Goal: Task Accomplishment & Management: Use online tool/utility

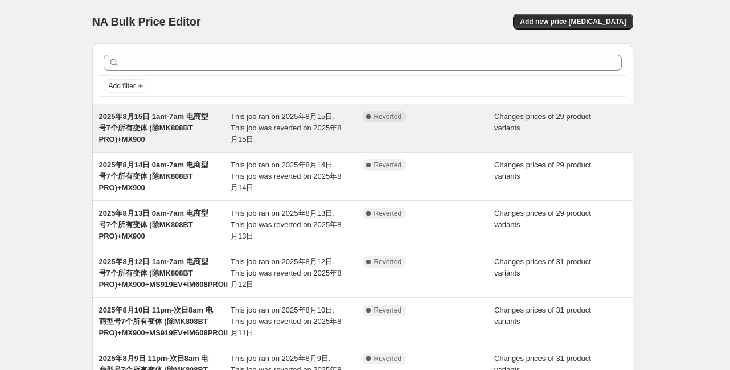
click at [202, 124] on div "2025年8月15日 1am-7am 电商型号7个所有变体 (除MK808BT PRO)+MX900" at bounding box center [165, 128] width 132 height 34
click at [120, 141] on span "2025年8月15日 1am-7am 电商型号7个所有变体 (除MK808BT PRO)+MX900" at bounding box center [153, 127] width 109 height 31
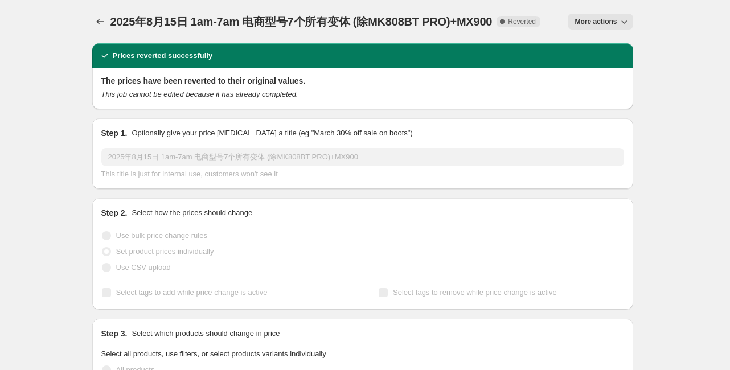
click at [581, 22] on span "More actions" at bounding box center [596, 21] width 42 height 9
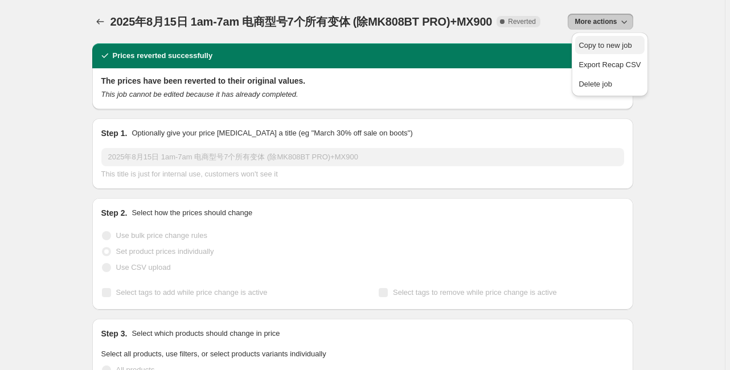
click at [587, 44] on span "Copy to new job" at bounding box center [605, 45] width 53 height 9
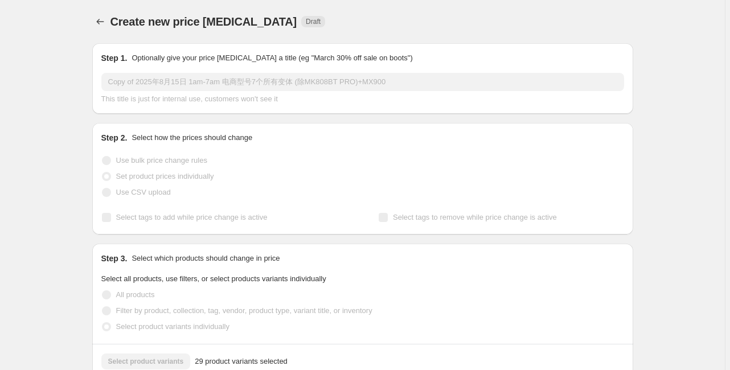
click at [126, 82] on input "Copy of 2025年8月15日 1am-7am 电商型号7个所有变体 (除MK808BT PRO)+MX900" at bounding box center [362, 82] width 523 height 18
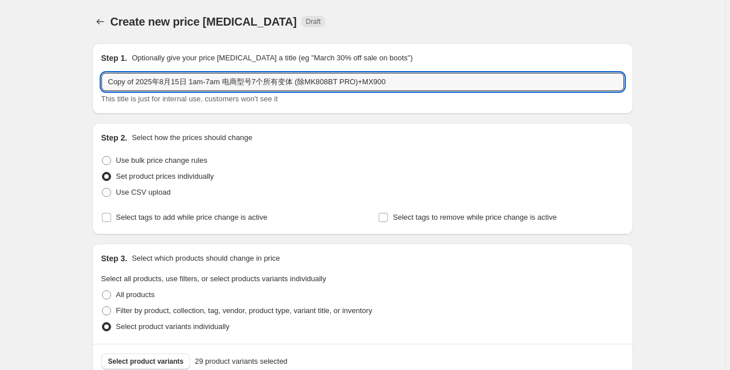
drag, startPoint x: 138, startPoint y: 84, endPoint x: 85, endPoint y: 87, distance: 53.0
click at [153, 80] on input "2025年8月15日 1am-7am 电商型号7个所有变体 (除MK808BT PRO)+MX900" at bounding box center [362, 82] width 523 height 18
click at [230, 84] on input "2025年8月16日 1am-7am 电商型号7个所有变体 (除MK808BT PRO)+MX900" at bounding box center [362, 82] width 523 height 18
type input "2025年8月16日 1am-7am 电商型号 个所有变体 (除MK808BT PRO)+MX900"
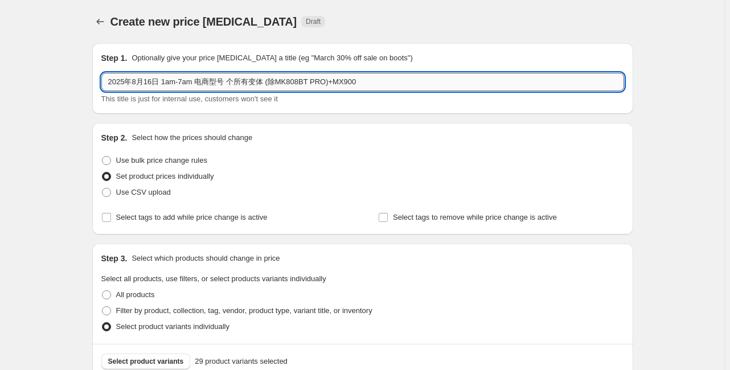
click at [153, 82] on input "2025年8月16日 1am-7am 电商型号 个所有变体 (除MK808BT PRO)+MX900" at bounding box center [362, 82] width 523 height 18
click at [159, 79] on input "2025年8月16日 1am-7am 电商型号 个所有变体 (除MK808BT PRO)+MX900" at bounding box center [362, 82] width 523 height 18
drag, startPoint x: 164, startPoint y: 84, endPoint x: 195, endPoint y: 84, distance: 30.8
click at [195, 84] on input "2025年8月16日 1am-7am 电商型号 个所有变体 (除MK808BT PRO)+MX900" at bounding box center [362, 82] width 523 height 18
click at [184, 85] on input "2025年8月16日 1am-7am 电商型号 个所有变体 (除MK808BT PRO)+MX900" at bounding box center [362, 82] width 523 height 18
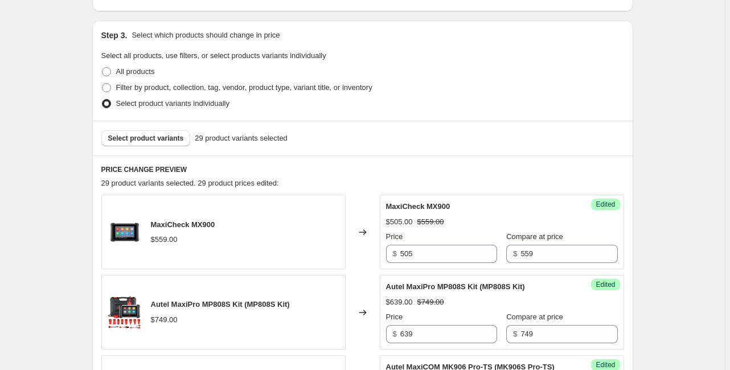
scroll to position [228, 0]
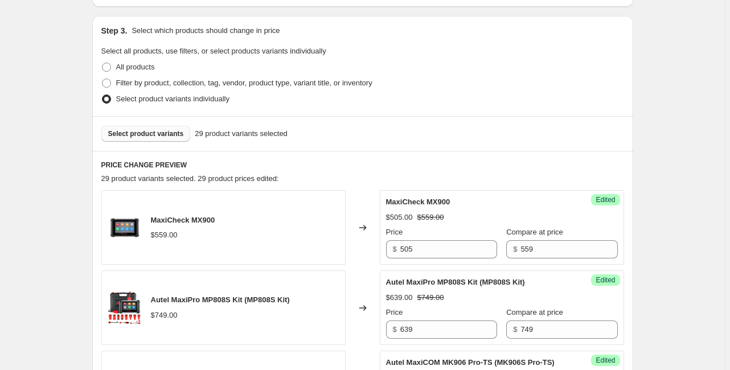
click at [145, 130] on span "Select product variants" at bounding box center [146, 133] width 76 height 9
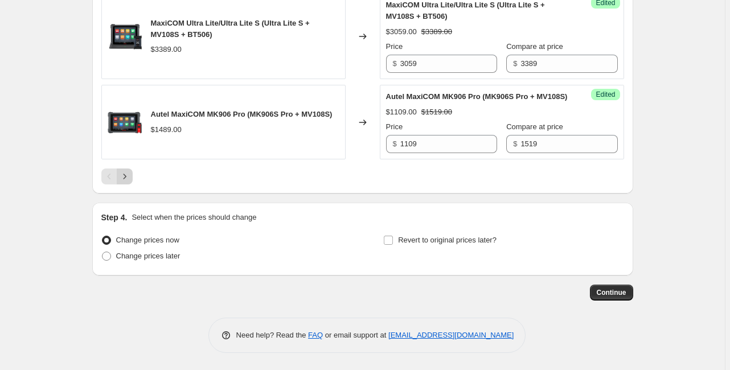
click at [130, 182] on icon "Next" at bounding box center [124, 176] width 11 height 11
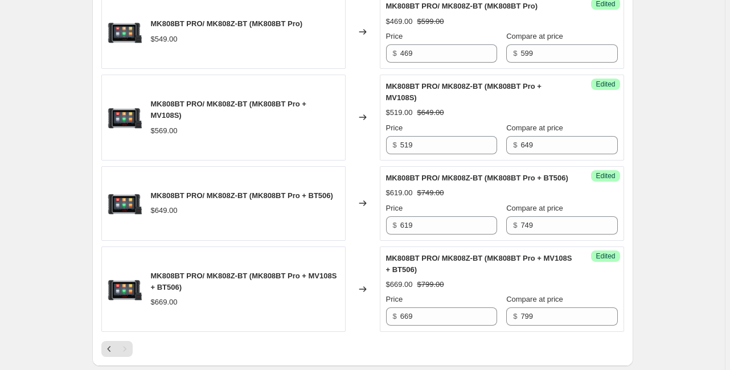
scroll to position [870, 0]
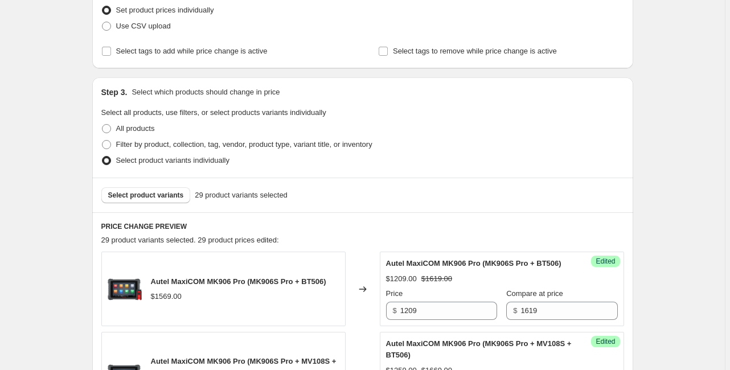
scroll to position [174, 0]
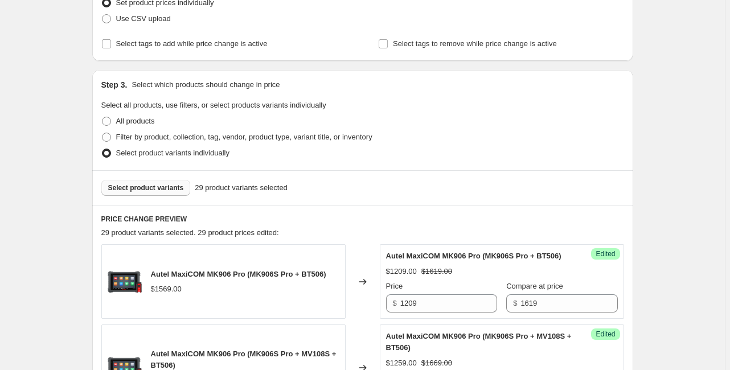
click at [154, 189] on span "Select product variants" at bounding box center [146, 187] width 76 height 9
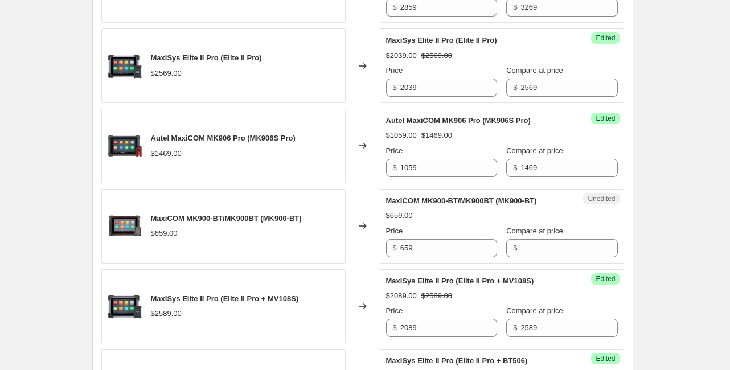
scroll to position [812, 0]
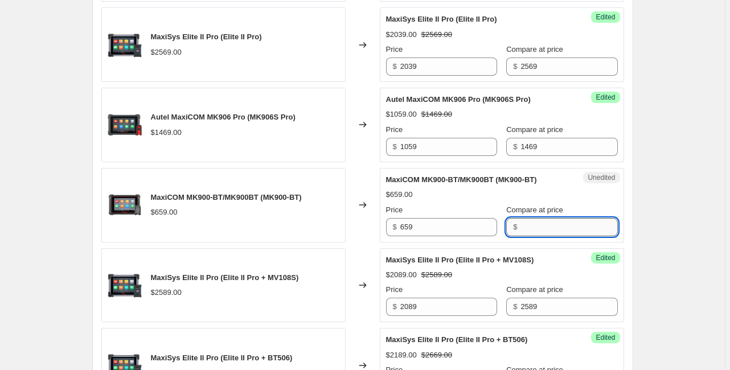
click at [544, 234] on input "Compare at price" at bounding box center [569, 227] width 97 height 18
type input "659"
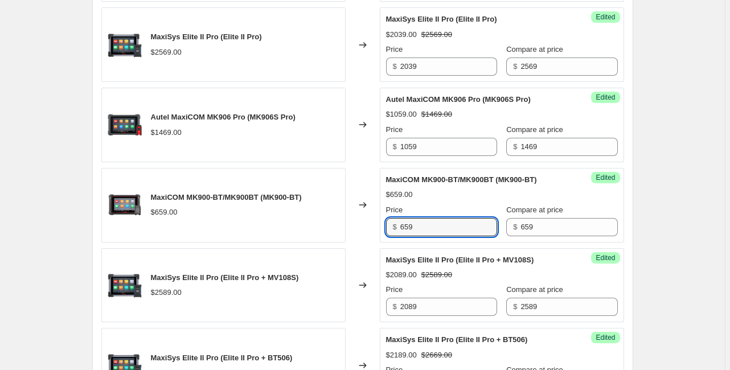
drag, startPoint x: 436, startPoint y: 237, endPoint x: 390, endPoint y: 236, distance: 46.1
click at [390, 236] on div "$ 659" at bounding box center [441, 227] width 111 height 18
type input "589"
click at [647, 230] on div "Create new price [MEDICAL_DATA]. This page is ready Create new price [MEDICAL_D…" at bounding box center [363, 330] width 568 height 2284
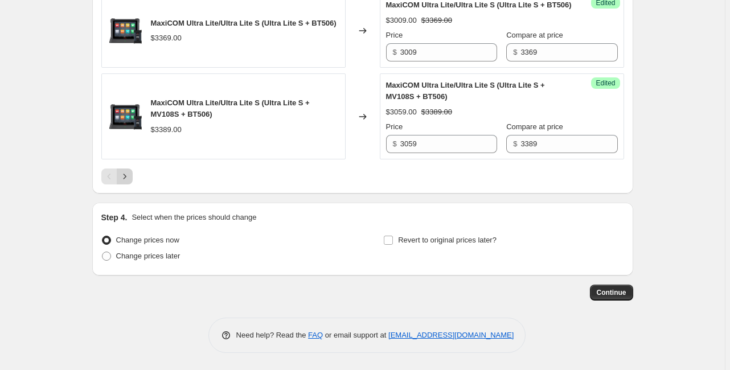
click at [128, 173] on icon "Next" at bounding box center [124, 176] width 11 height 11
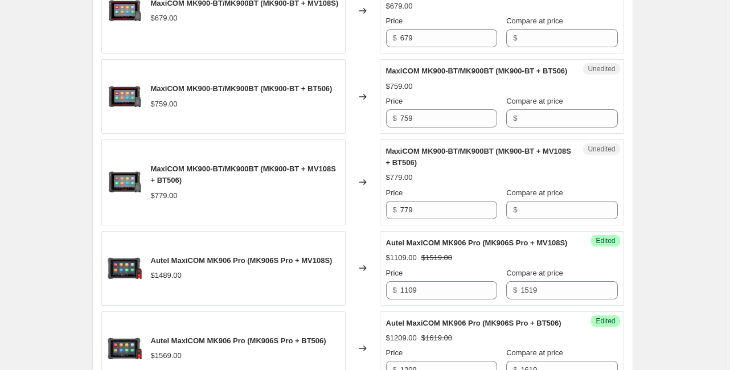
scroll to position [369, 0]
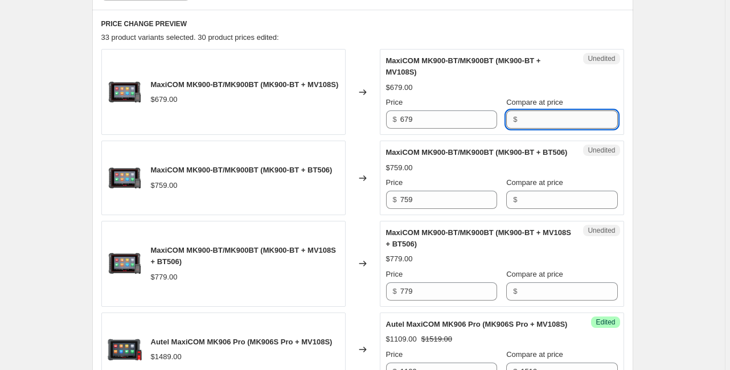
click at [526, 121] on input "Compare at price" at bounding box center [569, 119] width 97 height 18
type input "679"
click at [428, 117] on input "679" at bounding box center [448, 119] width 97 height 18
drag, startPoint x: 661, startPoint y: 171, endPoint x: 566, endPoint y: 150, distance: 97.3
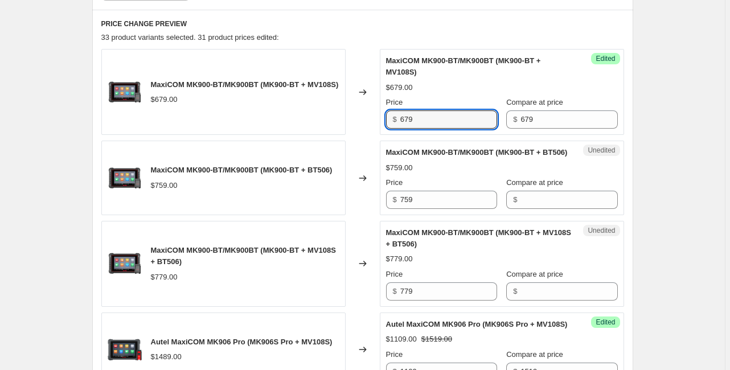
drag, startPoint x: 378, startPoint y: 116, endPoint x: 355, endPoint y: 116, distance: 22.8
click at [355, 116] on div "MaxiCOM MK900-BT/MK900BT (MK900-BT + MV108S) $679.00 Changed to Success Edited …" at bounding box center [362, 92] width 523 height 86
type input "639"
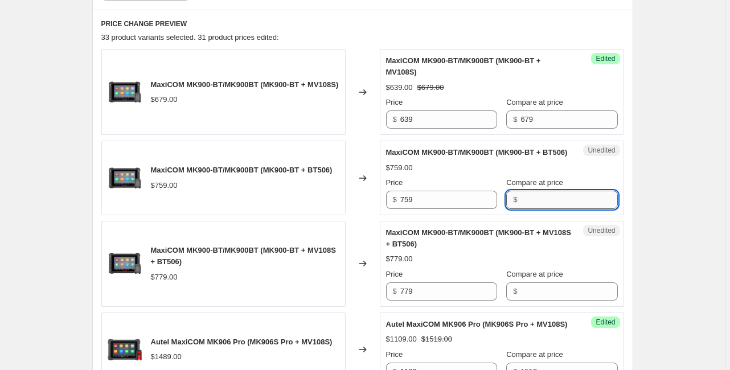
click at [544, 208] on input "Compare at price" at bounding box center [569, 200] width 97 height 18
type input "759"
click at [432, 202] on input "759" at bounding box center [448, 200] width 97 height 18
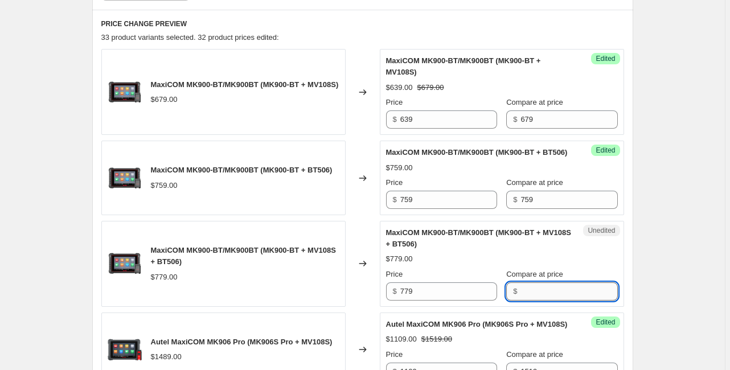
click at [559, 297] on input "Compare at price" at bounding box center [569, 291] width 97 height 18
type input "789"
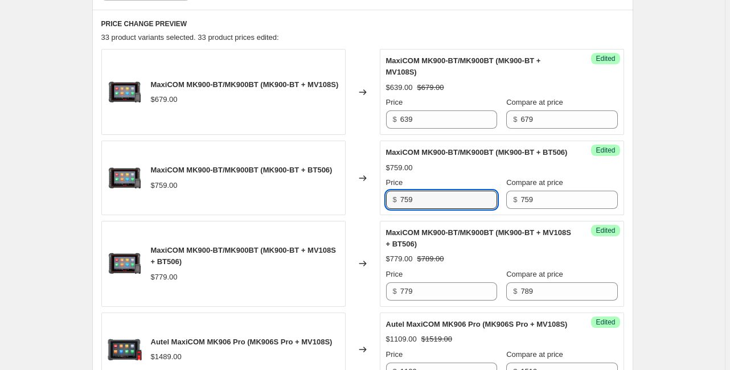
drag, startPoint x: 429, startPoint y: 204, endPoint x: 376, endPoint y: 202, distance: 53.6
click at [376, 202] on div "MaxiCOM MK900-BT/MK900BT (MK900-BT + BT506) $759.00 Changed to Success Edited M…" at bounding box center [362, 178] width 523 height 75
type input "739"
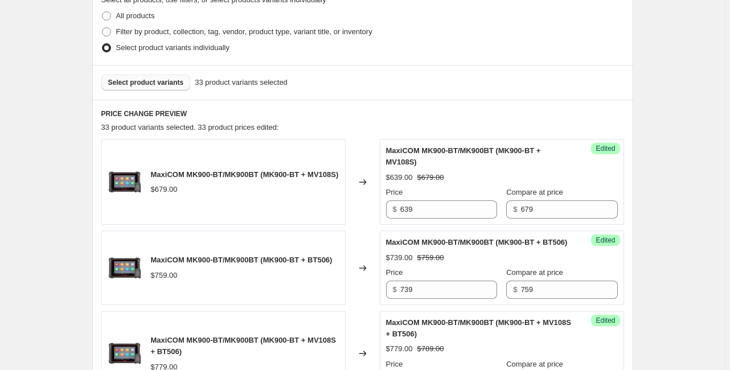
scroll to position [278, 0]
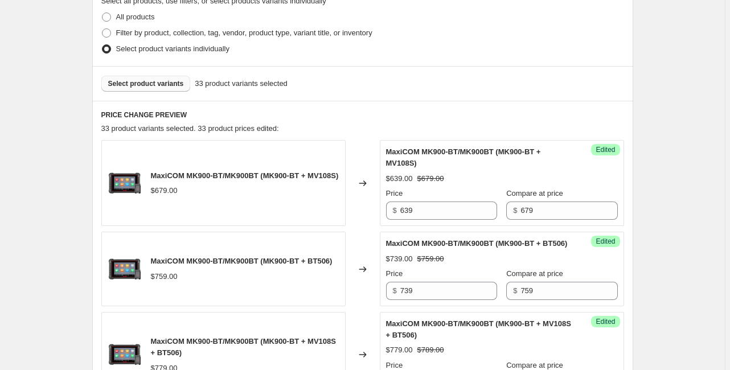
click at [171, 82] on span "Select product variants" at bounding box center [146, 83] width 76 height 9
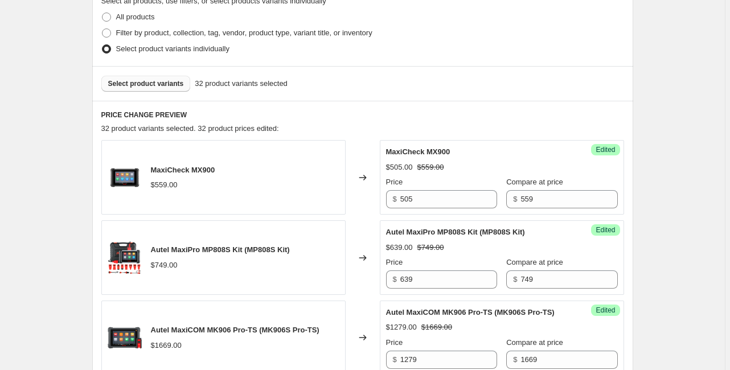
click at [172, 88] on button "Select product variants" at bounding box center [145, 84] width 89 height 16
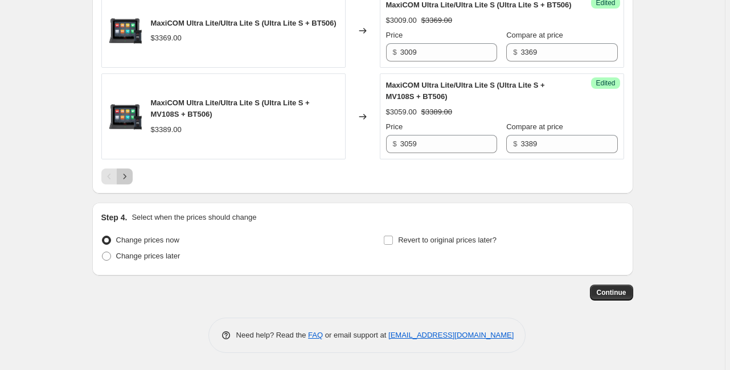
click at [128, 171] on button "Next" at bounding box center [125, 177] width 16 height 16
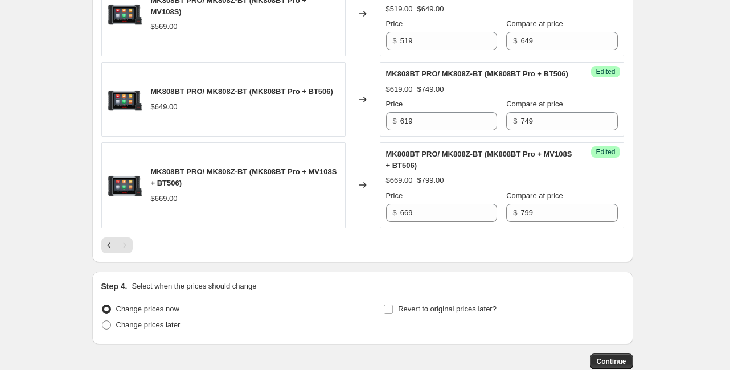
scroll to position [1144, 0]
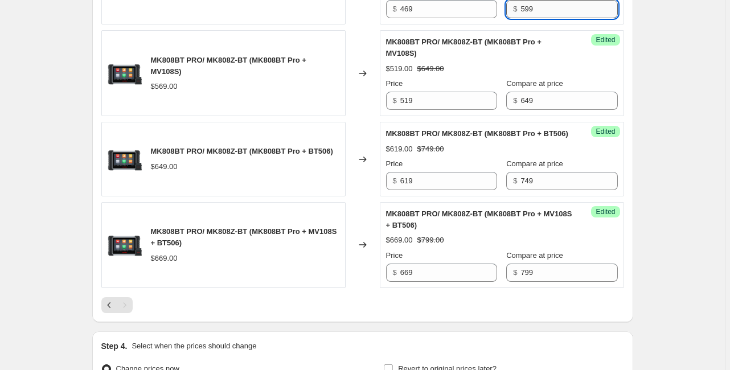
drag, startPoint x: 525, startPoint y: 62, endPoint x: 513, endPoint y: 55, distance: 14.3
click at [521, 18] on input "599" at bounding box center [569, 9] width 97 height 18
type input "549"
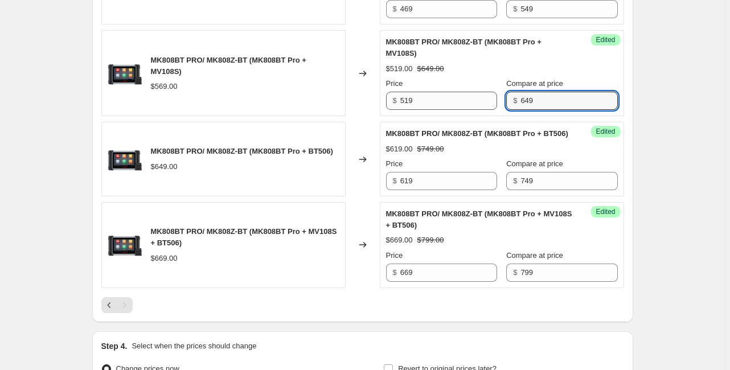
drag, startPoint x: 542, startPoint y: 145, endPoint x: 473, endPoint y: 141, distance: 69.0
click at [473, 110] on div "Price $ 519 Compare at price $ 649" at bounding box center [502, 94] width 232 height 32
type input "569"
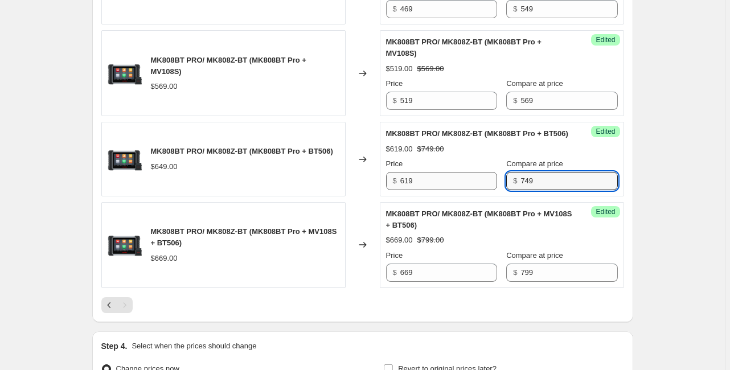
drag, startPoint x: 552, startPoint y: 239, endPoint x: 427, endPoint y: 228, distance: 125.2
click at [427, 190] on div "Price $ 619 Compare at price $ 749" at bounding box center [502, 174] width 232 height 32
type input "649"
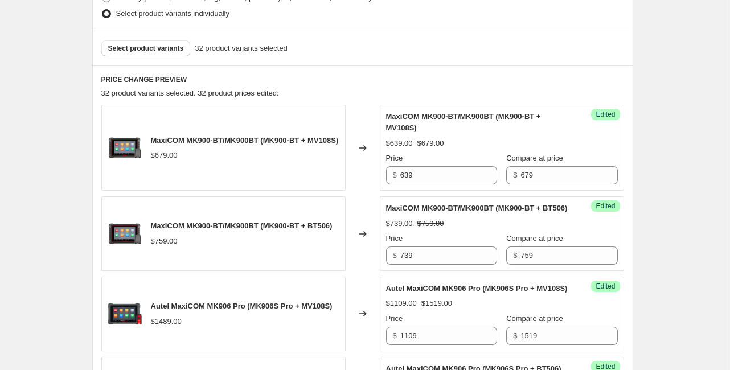
scroll to position [232, 0]
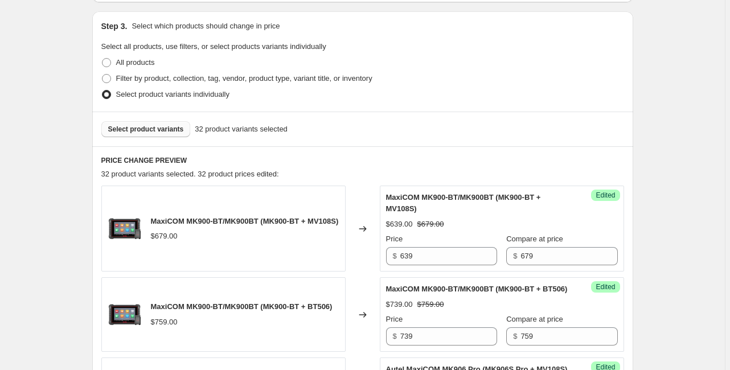
click at [172, 125] on span "Select product variants" at bounding box center [146, 129] width 76 height 9
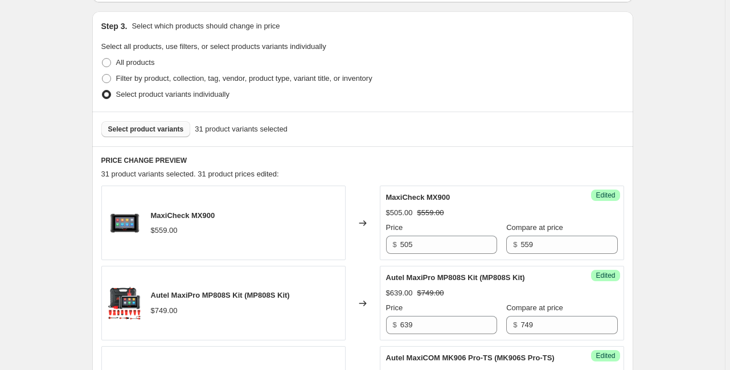
click at [157, 128] on span "Select product variants" at bounding box center [146, 129] width 76 height 9
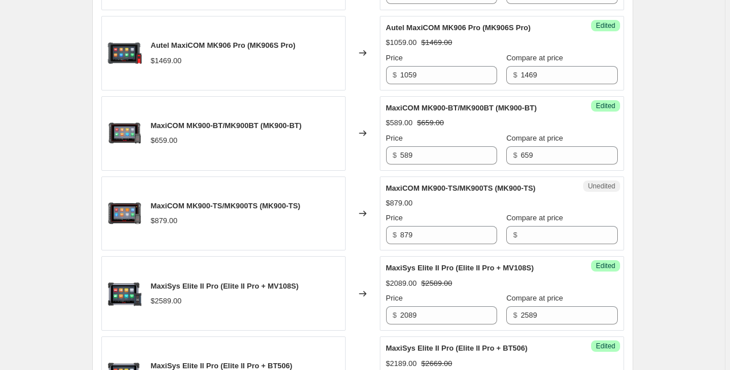
scroll to position [961, 0]
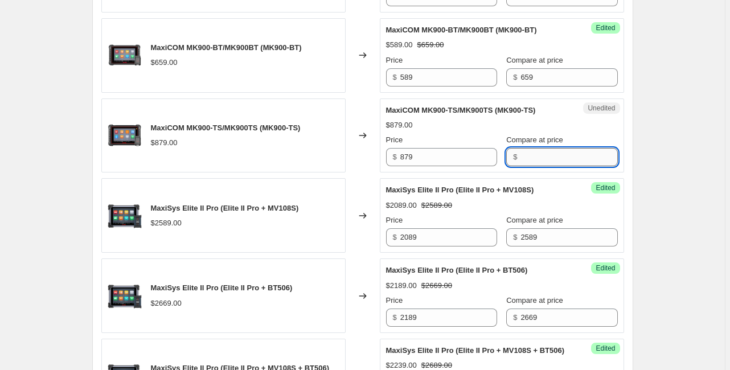
click at [522, 166] on input "Compare at price" at bounding box center [569, 157] width 97 height 18
type input "879"
click at [454, 166] on input "879" at bounding box center [448, 157] width 97 height 18
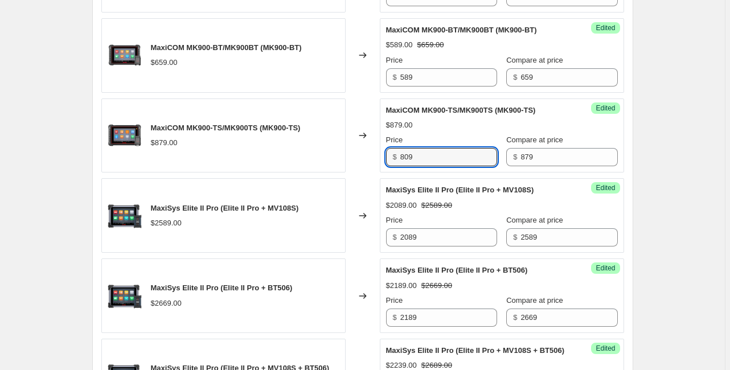
type input "809"
click at [661, 165] on div "Create new price [MEDICAL_DATA]. This page is ready Create new price [MEDICAL_D…" at bounding box center [362, 175] width 725 height 2272
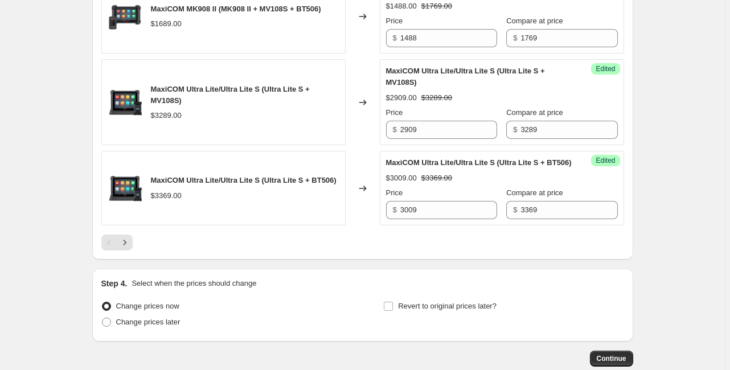
scroll to position [1943, 0]
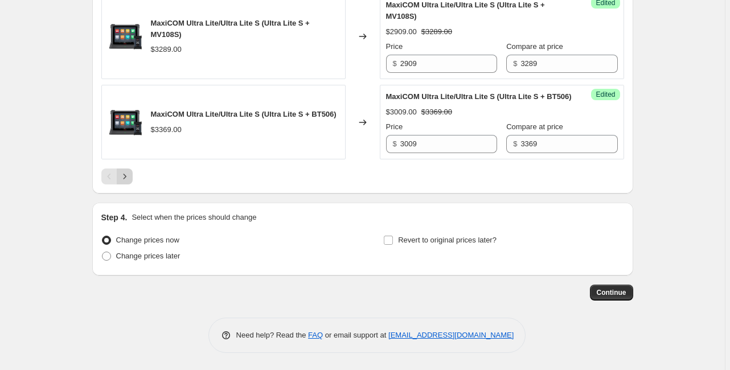
click at [128, 175] on icon "Next" at bounding box center [124, 176] width 11 height 11
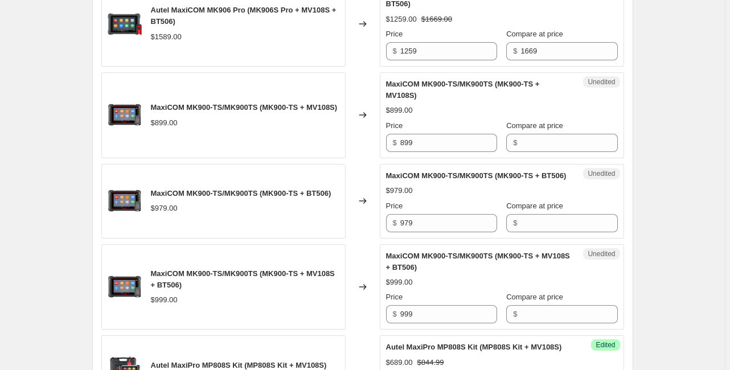
scroll to position [825, 0]
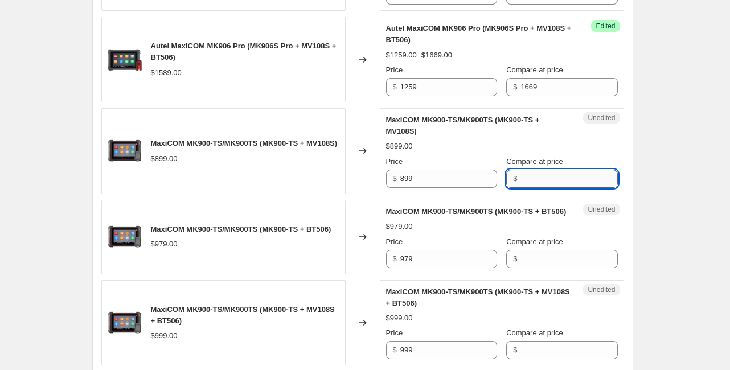
click at [529, 188] on input "Compare at price" at bounding box center [569, 179] width 97 height 18
type input "899"
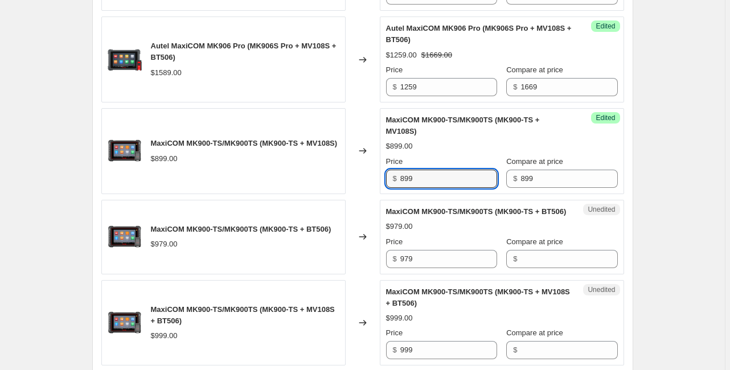
drag, startPoint x: 416, startPoint y: 207, endPoint x: 400, endPoint y: 208, distance: 16.6
click at [400, 188] on div "$ 899" at bounding box center [441, 179] width 111 height 18
click at [656, 235] on div "Create new price [MEDICAL_DATA]. This page is ready Create new price [MEDICAL_D…" at bounding box center [362, 128] width 725 height 1906
drag, startPoint x: 424, startPoint y: 211, endPoint x: 359, endPoint y: 206, distance: 64.6
click at [359, 194] on div "MaxiCOM MK900-TS/MK900TS (MK900-TS + MV108S) $899.00 Changed to Success Edited …" at bounding box center [362, 151] width 523 height 86
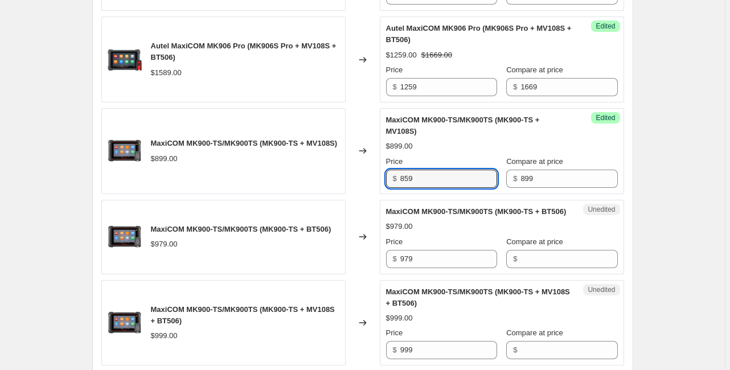
type input "859"
click at [673, 255] on div "Create new price [MEDICAL_DATA]. This page is ready Create new price [MEDICAL_D…" at bounding box center [362, 128] width 725 height 1906
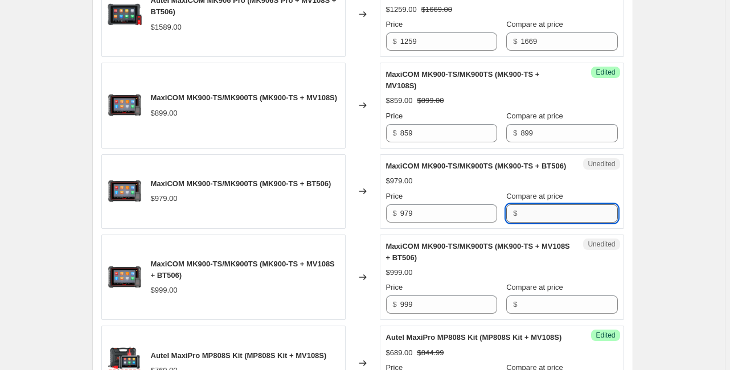
click at [543, 223] on input "Compare at price" at bounding box center [569, 213] width 97 height 18
type input "979"
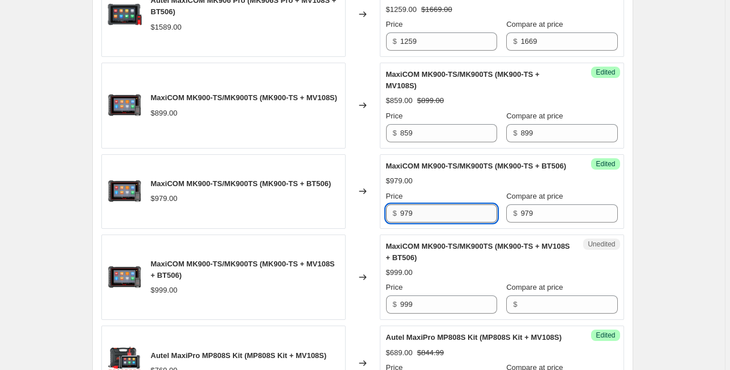
click at [440, 223] on input "979" at bounding box center [448, 213] width 97 height 18
drag, startPoint x: 426, startPoint y: 255, endPoint x: 383, endPoint y: 280, distance: 50.0
click at [382, 229] on div "Success Edited MaxiCOM MK900-TS/MK900TS (MK900-TS + BT506) $979.00 Price $ 979 …" at bounding box center [502, 191] width 244 height 75
click at [429, 223] on input "979" at bounding box center [448, 213] width 97 height 18
drag, startPoint x: 435, startPoint y: 256, endPoint x: 319, endPoint y: 249, distance: 116.4
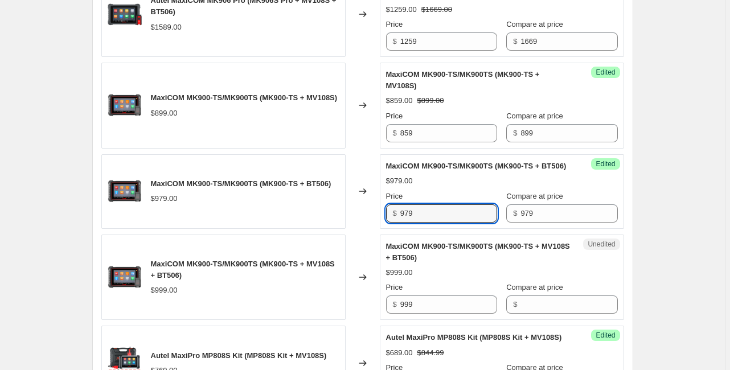
click at [319, 229] on div "MaxiCOM MK900-TS/MK900TS (MK900-TS + BT506) $979.00 Changed to Success Edited M…" at bounding box center [362, 191] width 523 height 75
type input "959"
click at [693, 272] on div "Create new price [MEDICAL_DATA]. This page is ready Create new price [MEDICAL_D…" at bounding box center [362, 82] width 725 height 1906
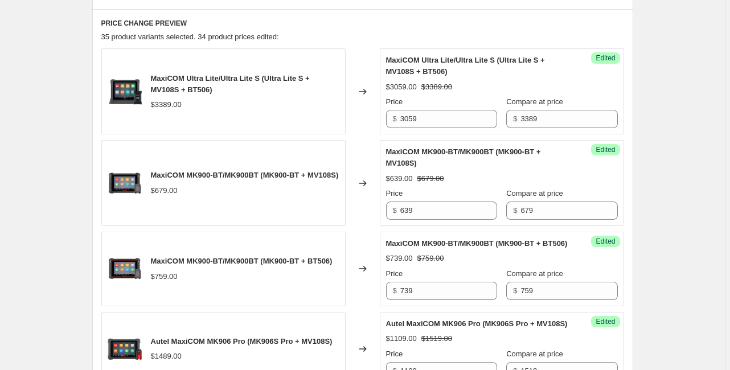
scroll to position [233, 0]
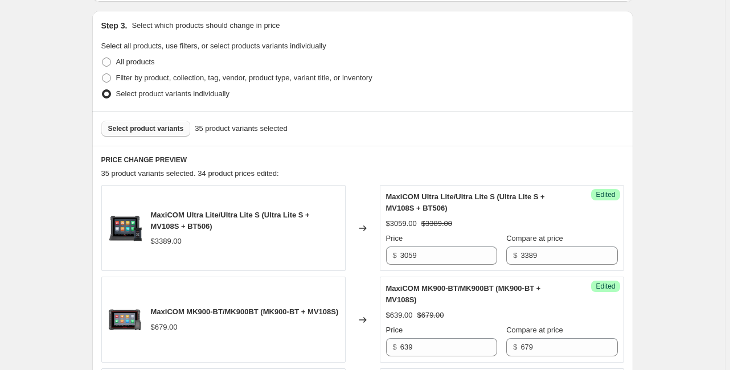
click at [171, 130] on span "Select product variants" at bounding box center [146, 128] width 76 height 9
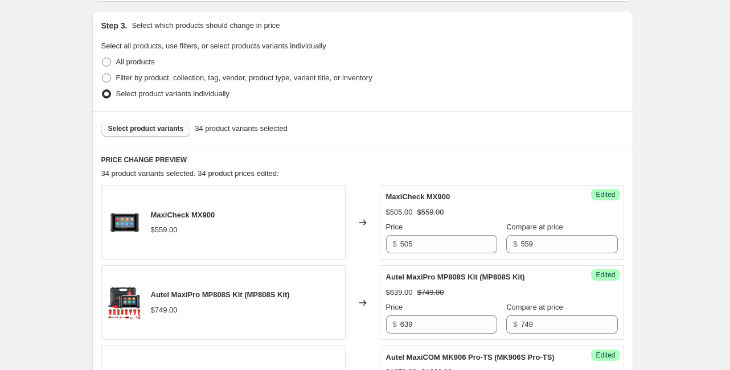
drag, startPoint x: 672, startPoint y: 247, endPoint x: 531, endPoint y: 286, distance: 146.2
drag, startPoint x: 689, startPoint y: 256, endPoint x: 665, endPoint y: 247, distance: 25.6
click at [160, 125] on span "Select product variants" at bounding box center [146, 128] width 76 height 9
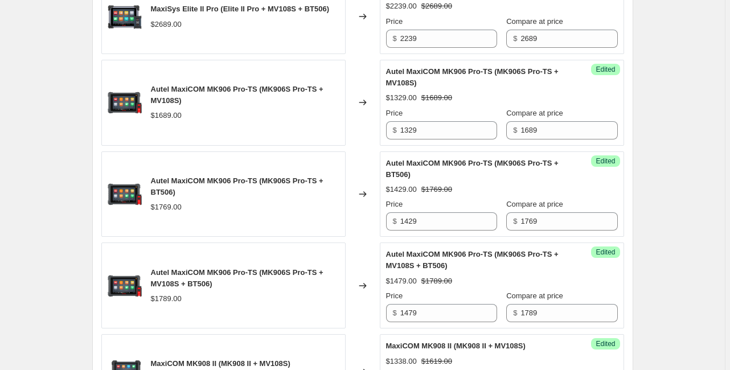
scroll to position [1326, 0]
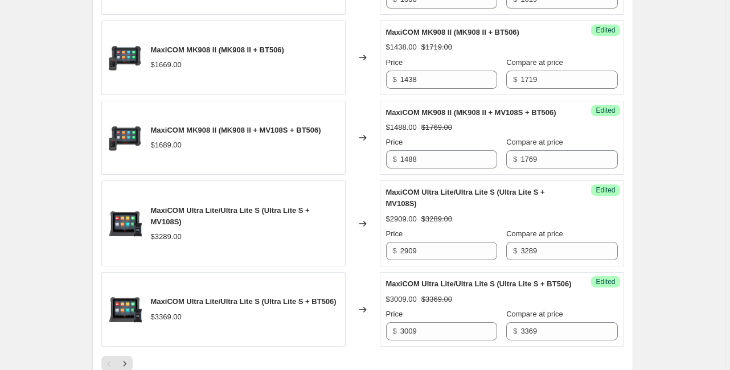
scroll to position [1806, 0]
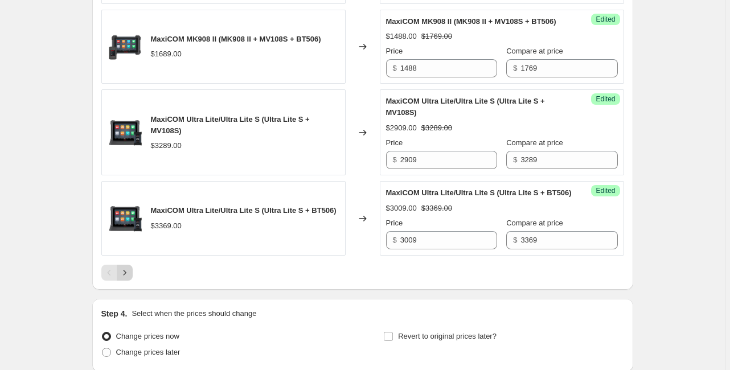
click at [130, 278] on icon "Next" at bounding box center [124, 272] width 11 height 11
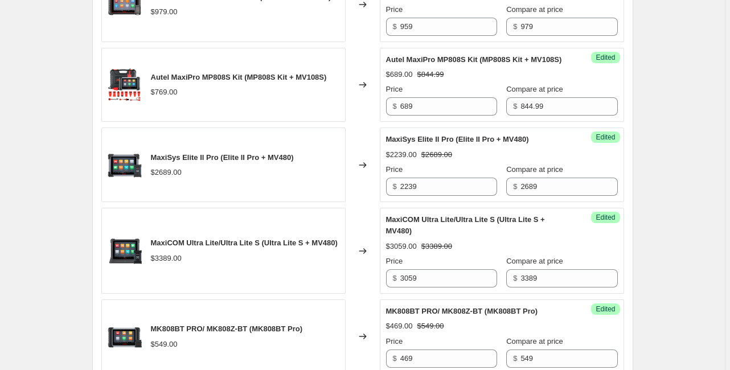
scroll to position [1052, 0]
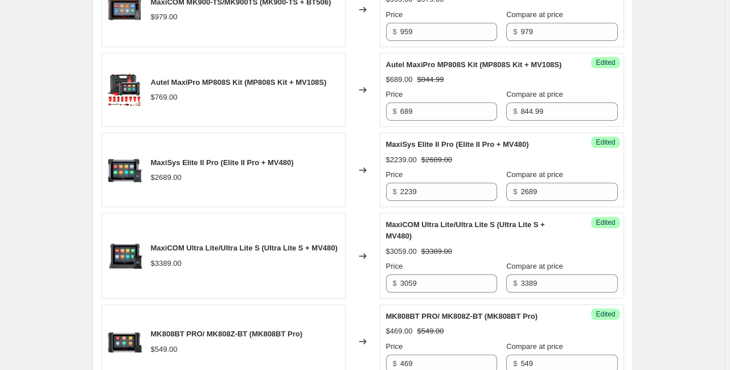
drag, startPoint x: 669, startPoint y: 213, endPoint x: 651, endPoint y: 215, distance: 17.8
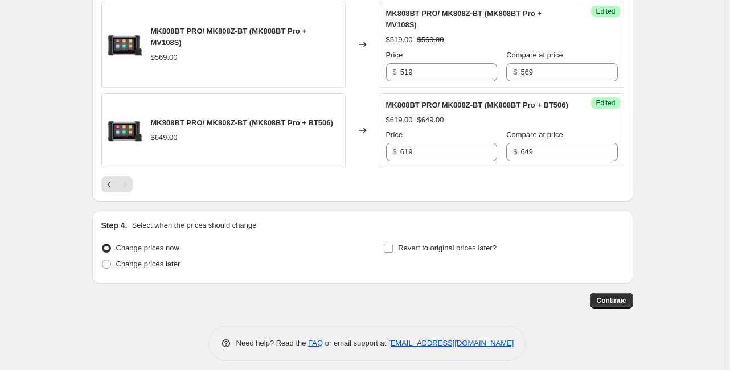
scroll to position [1508, 0]
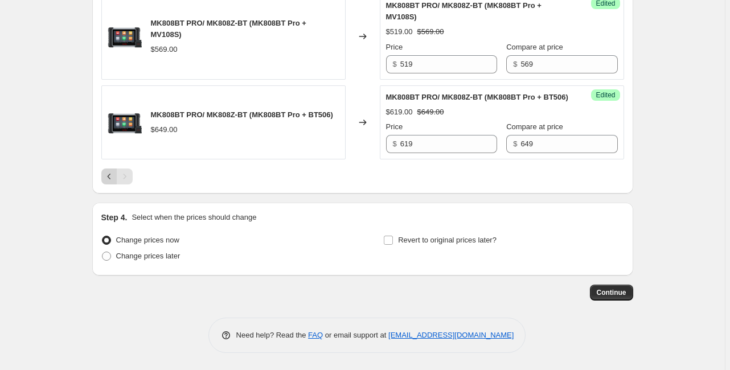
click at [112, 180] on icon "Previous" at bounding box center [109, 176] width 11 height 11
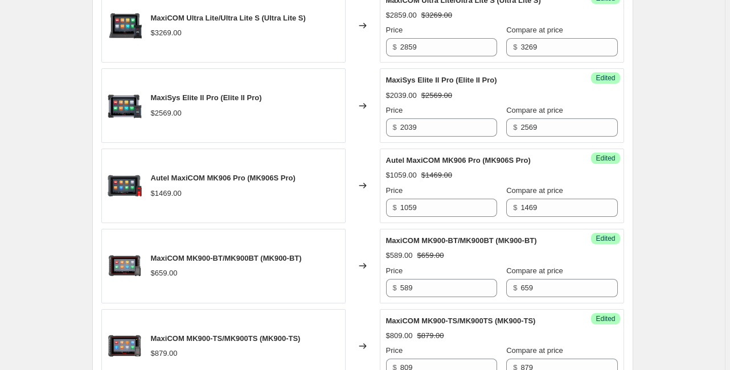
scroll to position [804, 0]
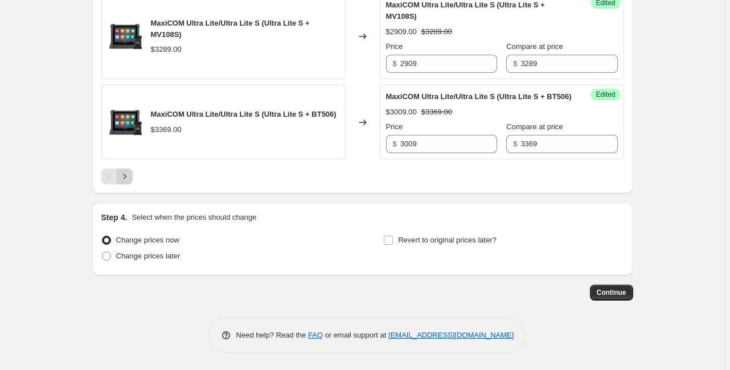
click at [132, 178] on button "Next" at bounding box center [125, 177] width 16 height 16
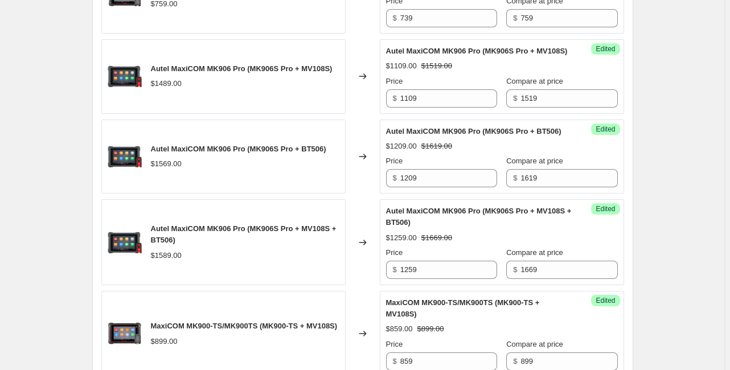
scroll to position [597, 0]
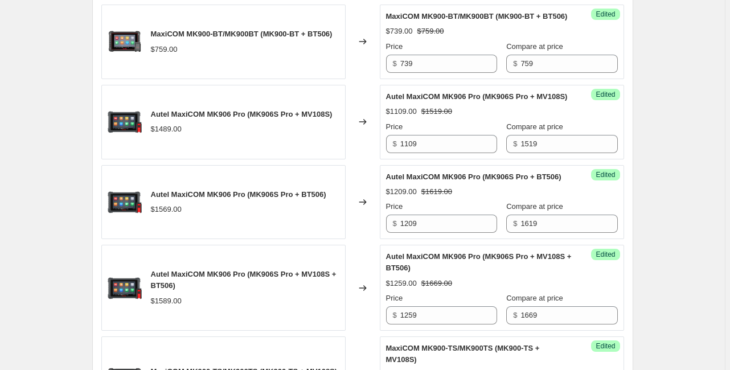
click at [685, 215] on div "Create new price [MEDICAL_DATA]. This page is ready Create new price [MEDICAL_D…" at bounding box center [362, 310] width 725 height 1814
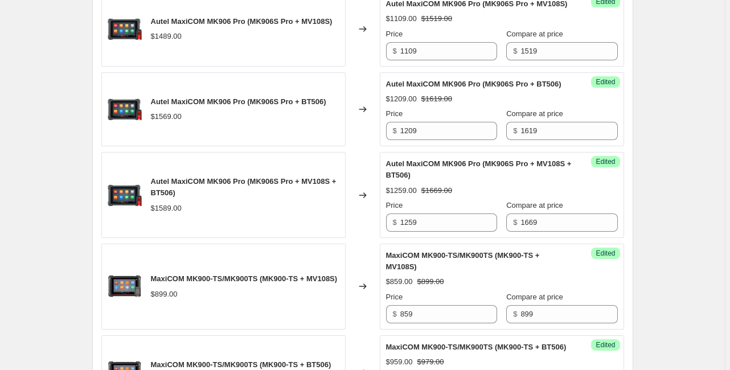
scroll to position [688, 0]
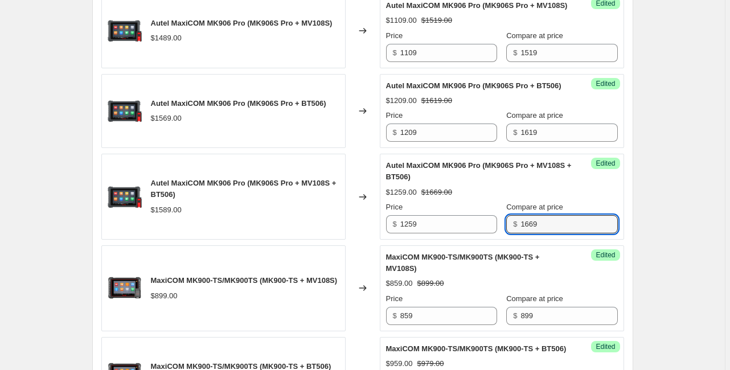
drag, startPoint x: 555, startPoint y: 256, endPoint x: 499, endPoint y: 250, distance: 56.2
click at [499, 234] on div "Price $ 1259 Compare at price $ 1669" at bounding box center [502, 218] width 232 height 32
type input "1589"
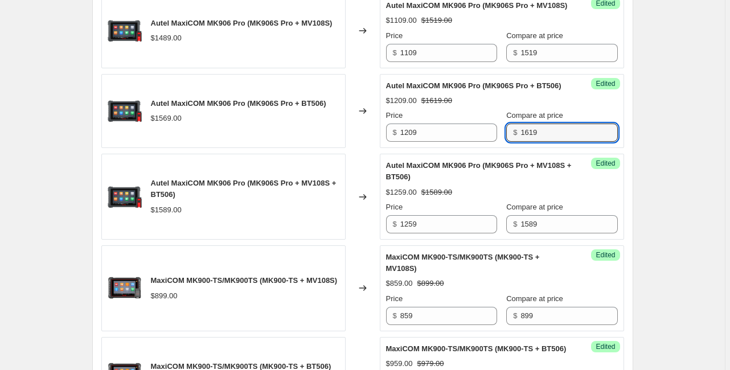
drag, startPoint x: 546, startPoint y: 167, endPoint x: 494, endPoint y: 157, distance: 52.7
click at [494, 142] on div "Price $ 1209 Compare at price $ 1619" at bounding box center [502, 126] width 232 height 32
type input "1569"
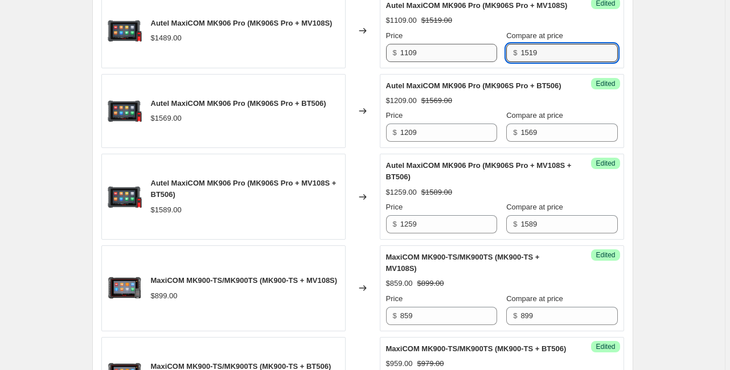
drag, startPoint x: 533, startPoint y: 71, endPoint x: 462, endPoint y: 68, distance: 70.7
click at [462, 62] on div "Price $ 1109 Compare at price $ 1519" at bounding box center [502, 46] width 232 height 32
type input "1489"
click at [678, 177] on div "Create new price [MEDICAL_DATA]. This page is ready Create new price [MEDICAL_D…" at bounding box center [362, 219] width 725 height 1814
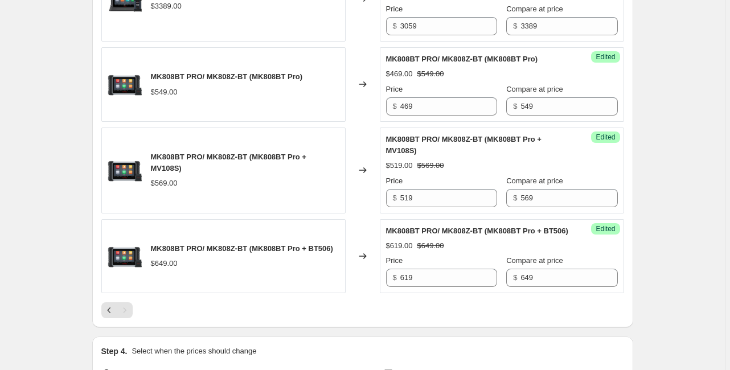
scroll to position [1417, 0]
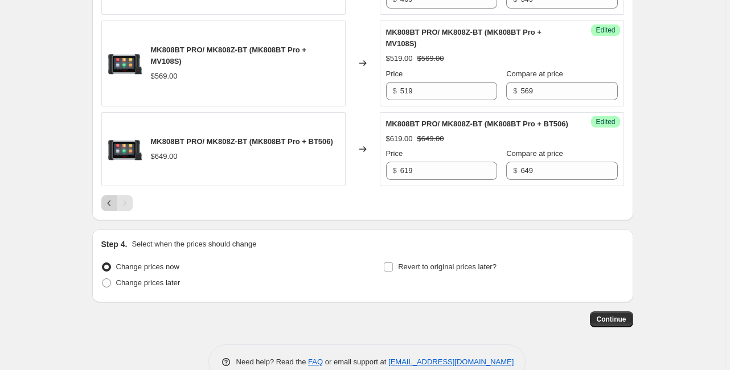
click at [114, 209] on icon "Previous" at bounding box center [109, 203] width 11 height 11
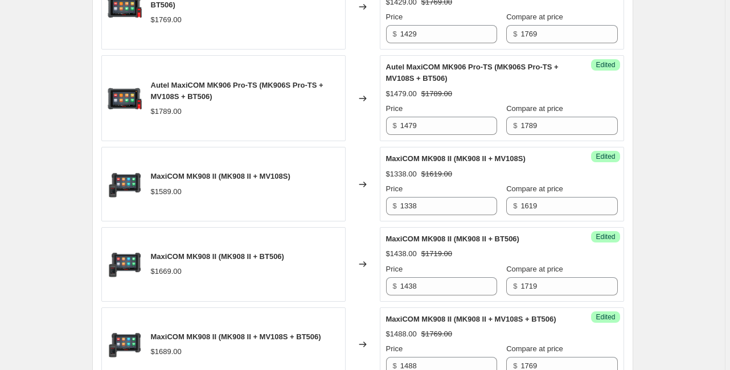
scroll to position [1508, 0]
drag, startPoint x: 461, startPoint y: 214, endPoint x: 444, endPoint y: 212, distance: 17.2
click at [444, 212] on div "Price $ 1338 Compare at price $ 1619" at bounding box center [502, 199] width 232 height 32
type input "1589"
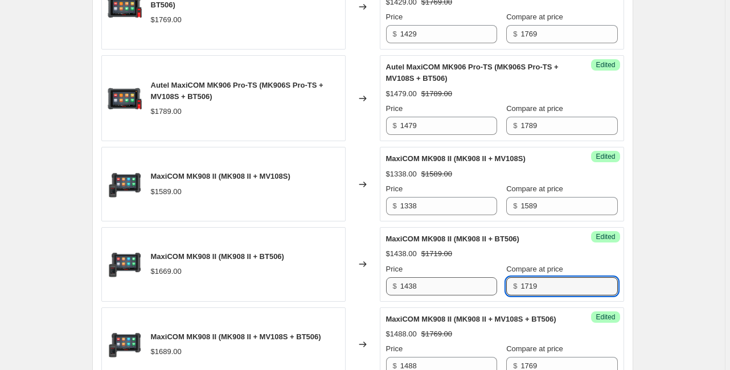
drag, startPoint x: 436, startPoint y: 296, endPoint x: 427, endPoint y: 296, distance: 9.1
click at [427, 296] on div "Price $ 1438 Compare at price $ 1719" at bounding box center [502, 280] width 232 height 32
type input "1669"
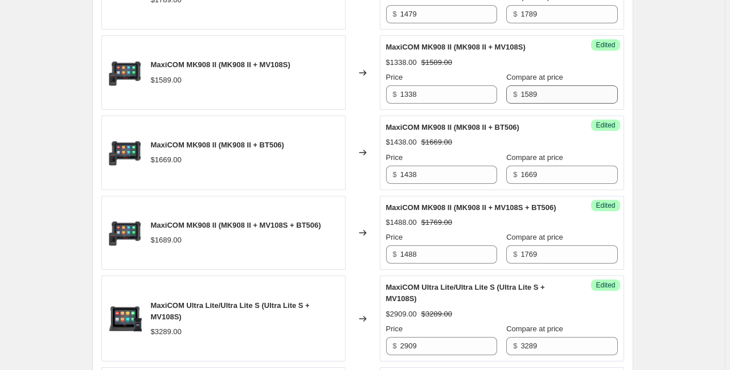
scroll to position [1645, 0]
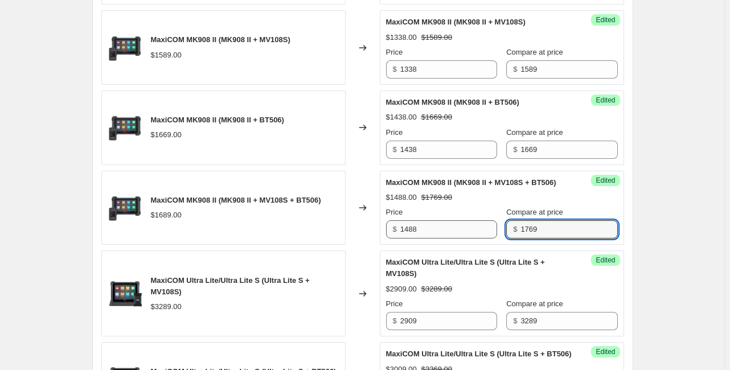
drag, startPoint x: 542, startPoint y: 255, endPoint x: 460, endPoint y: 257, distance: 82.6
click at [460, 239] on div "Price $ 1488 Compare at price $ 1769" at bounding box center [502, 223] width 232 height 32
type input "1689"
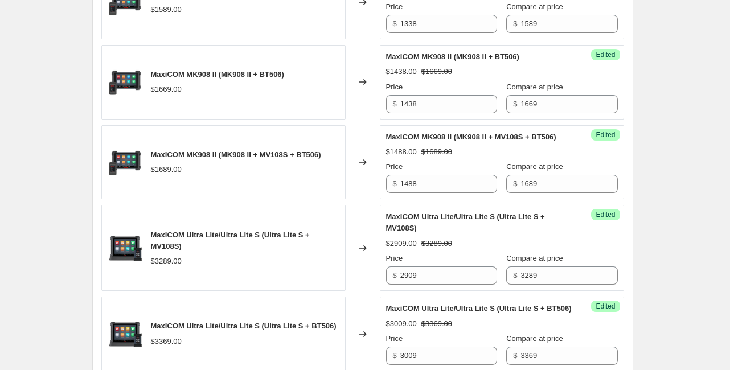
scroll to position [1781, 0]
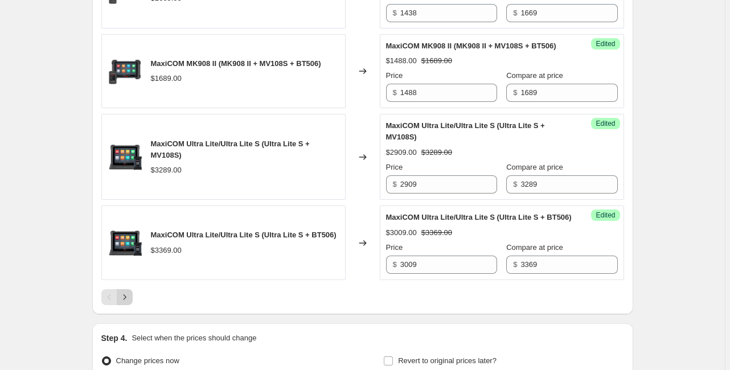
click at [130, 303] on icon "Next" at bounding box center [124, 297] width 11 height 11
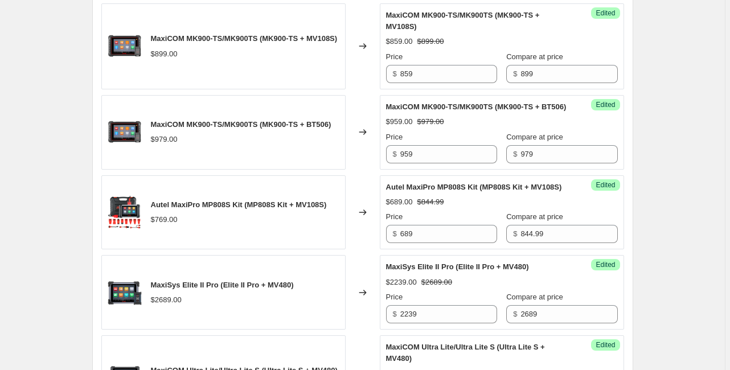
scroll to position [916, 0]
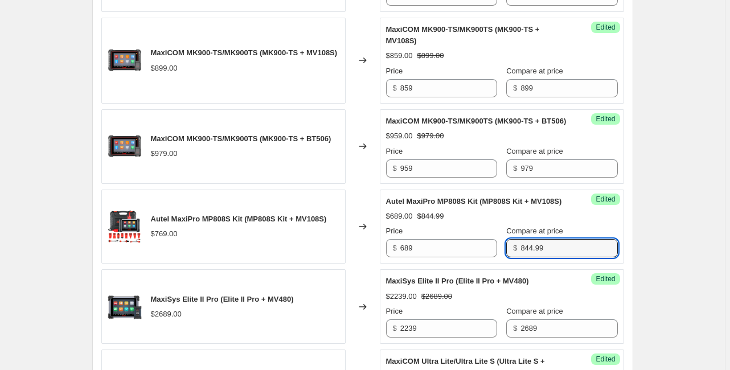
drag, startPoint x: 556, startPoint y: 304, endPoint x: 437, endPoint y: 289, distance: 119.4
click at [437, 257] on div "Price $ 689 Compare at price $ 844.99" at bounding box center [502, 242] width 232 height 32
type input "769"
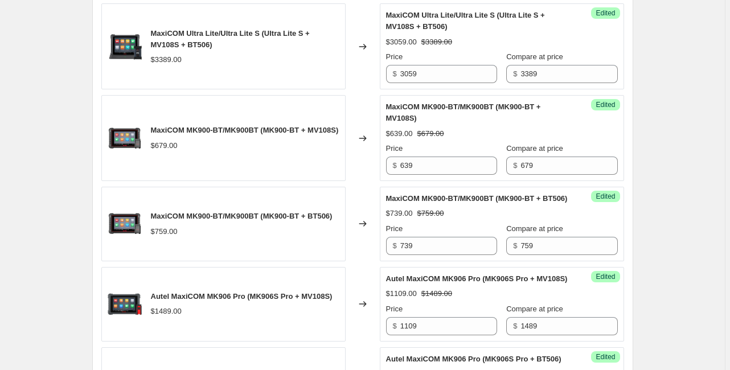
scroll to position [369, 0]
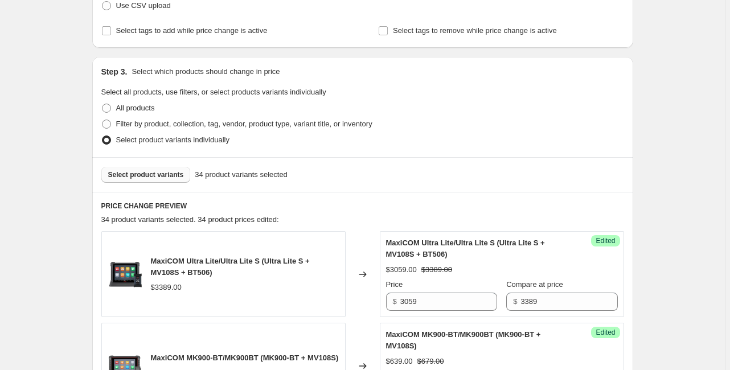
click at [168, 180] on button "Select product variants" at bounding box center [145, 175] width 89 height 16
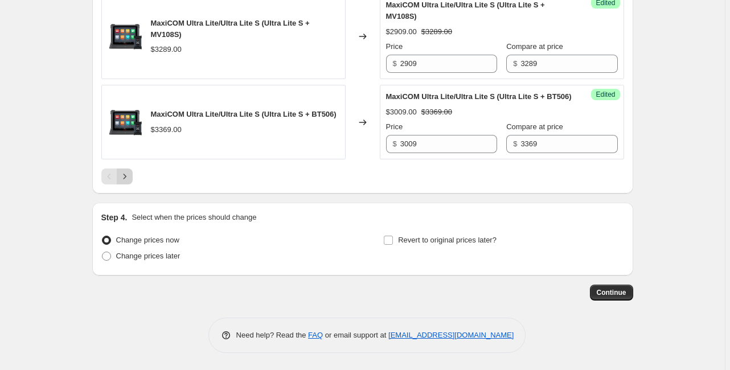
click at [132, 176] on button "Next" at bounding box center [125, 177] width 16 height 16
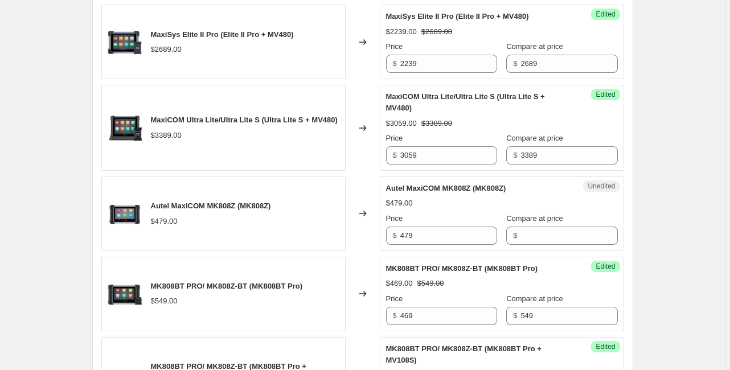
scroll to position [1178, 0]
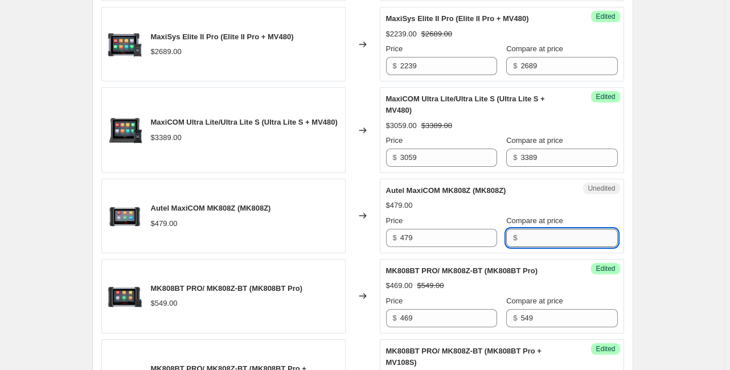
click at [532, 247] on input "Compare at price" at bounding box center [569, 238] width 97 height 18
type input "479"
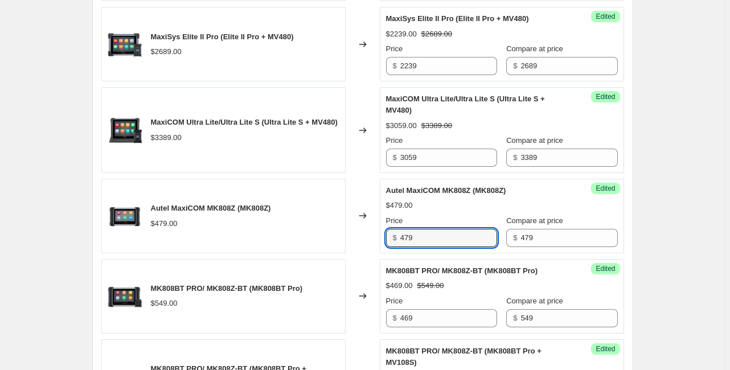
drag, startPoint x: 436, startPoint y: 292, endPoint x: 346, endPoint y: 292, distance: 90.0
click at [346, 253] on div "Autel MaxiCOM MK808Z (MK808Z) $479.00 Changed to Success Edited Autel MaxiCOM M…" at bounding box center [362, 216] width 523 height 75
type input "369"
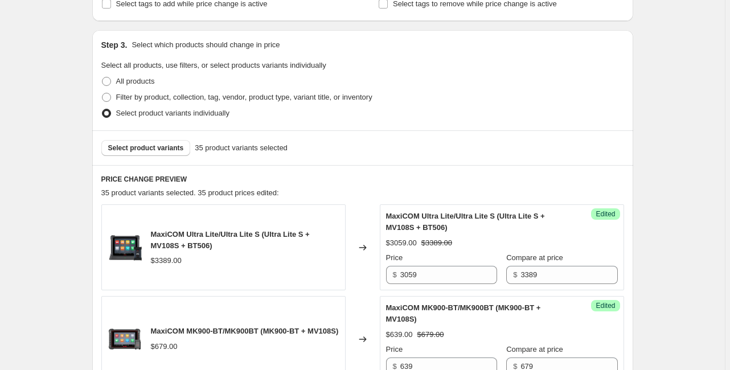
scroll to position [85, 0]
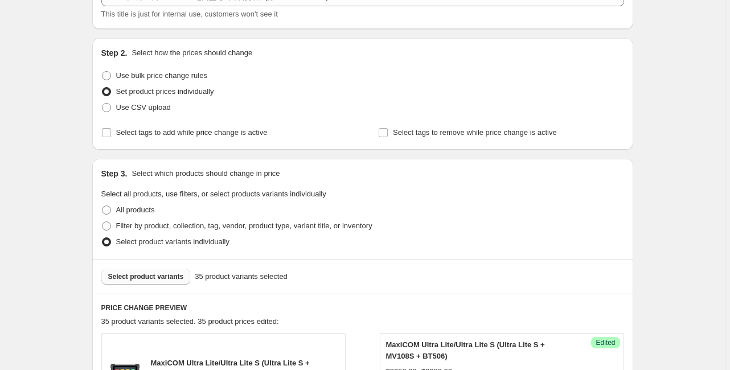
click at [177, 278] on span "Select product variants" at bounding box center [146, 276] width 76 height 9
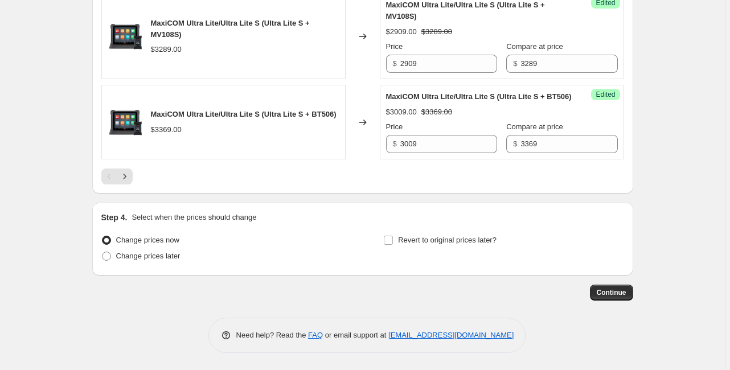
scroll to position [1943, 0]
click at [125, 180] on icon "Next" at bounding box center [124, 176] width 11 height 11
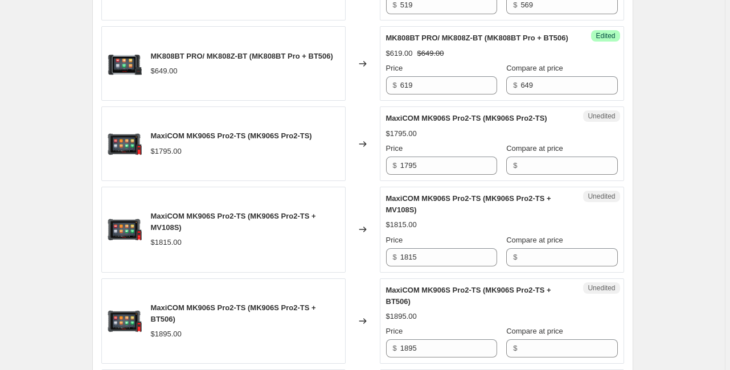
scroll to position [1578, 0]
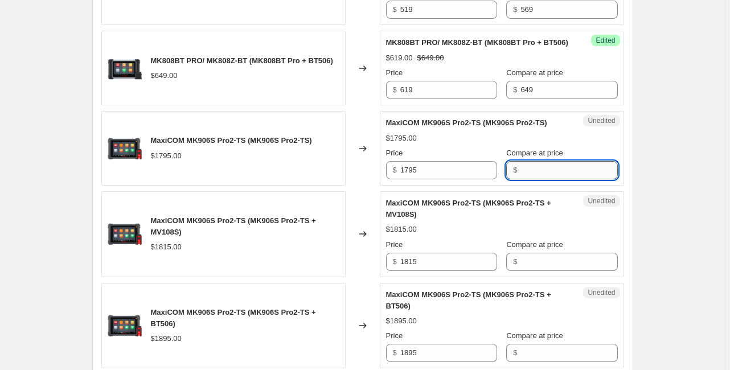
click at [521, 179] on input "Compare at price" at bounding box center [569, 170] width 97 height 18
type input "1795"
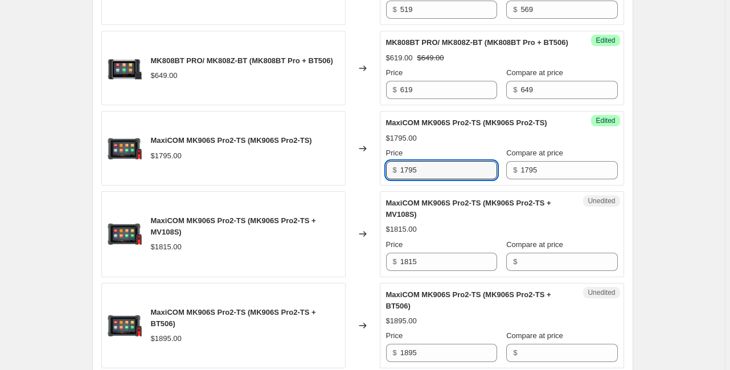
drag, startPoint x: 428, startPoint y: 233, endPoint x: 362, endPoint y: 231, distance: 66.7
click at [362, 186] on div "MaxiCOM MK906S Pro2-TS (MK906S Pro2-TS) $1795.00 Changed to Success Edited Maxi…" at bounding box center [362, 148] width 523 height 75
type input "1449"
click at [529, 271] on input "Compare at price" at bounding box center [569, 262] width 97 height 18
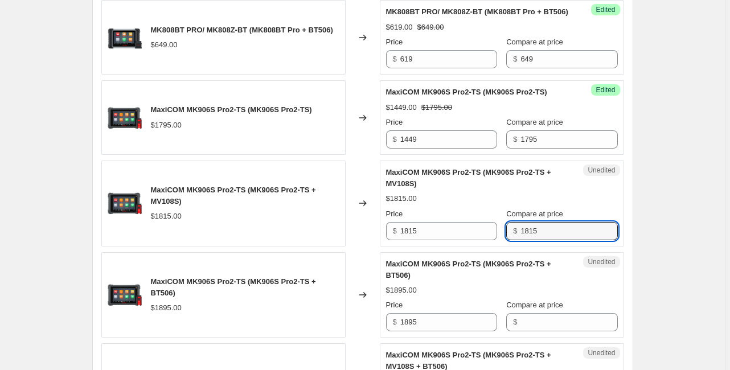
scroll to position [1624, 0]
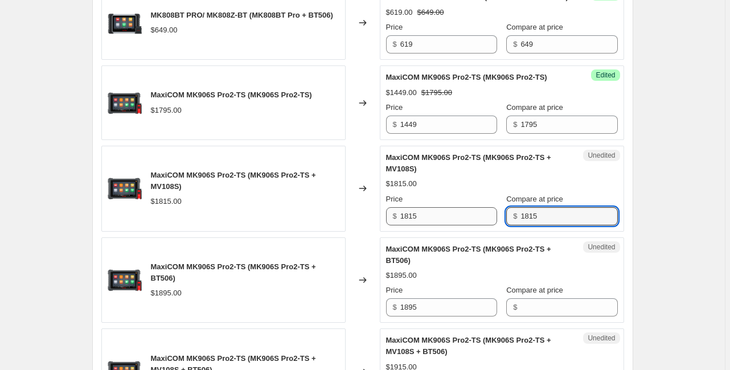
type input "1815"
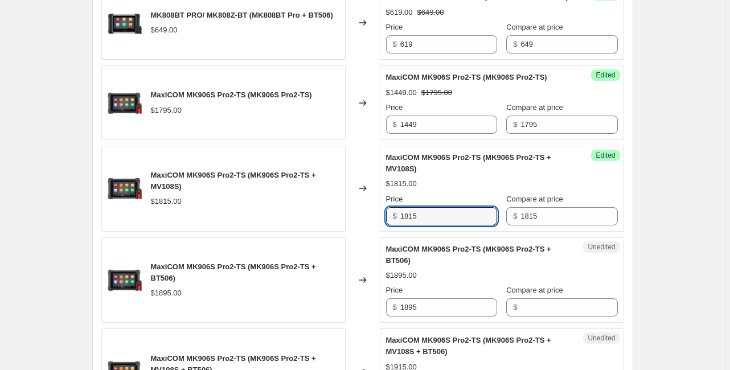
drag, startPoint x: 422, startPoint y: 282, endPoint x: 382, endPoint y: 279, distance: 40.0
click at [382, 232] on div "Success Edited MaxiCOM MK906S Pro2-TS (MK906S Pro2-TS + MV108S) $1815.00 Price …" at bounding box center [502, 189] width 244 height 86
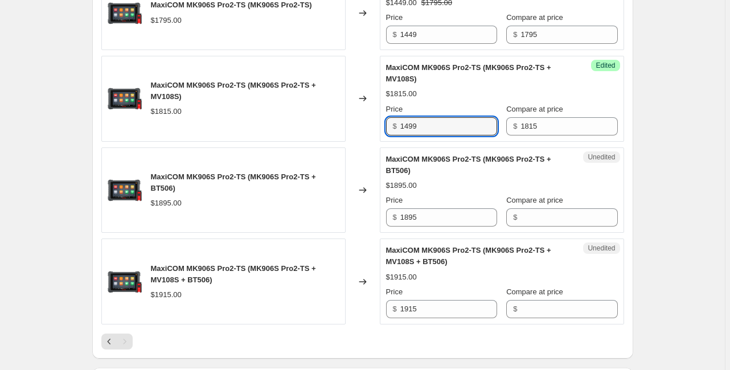
scroll to position [1715, 0]
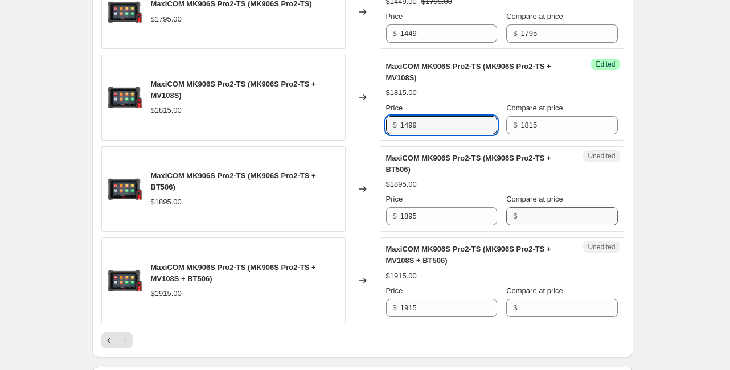
type input "1499"
click at [529, 226] on input "Compare at price" at bounding box center [569, 216] width 97 height 18
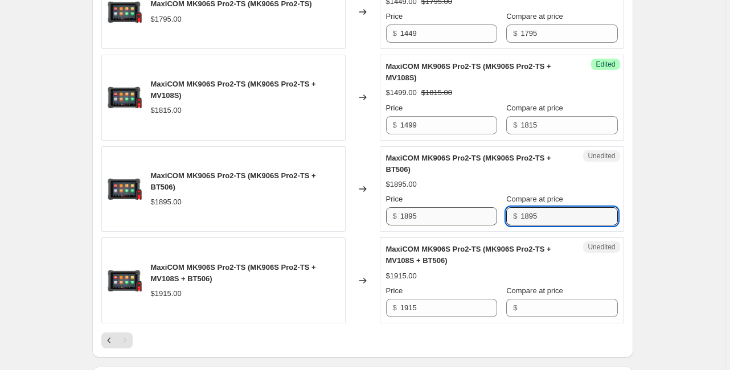
type input "1895"
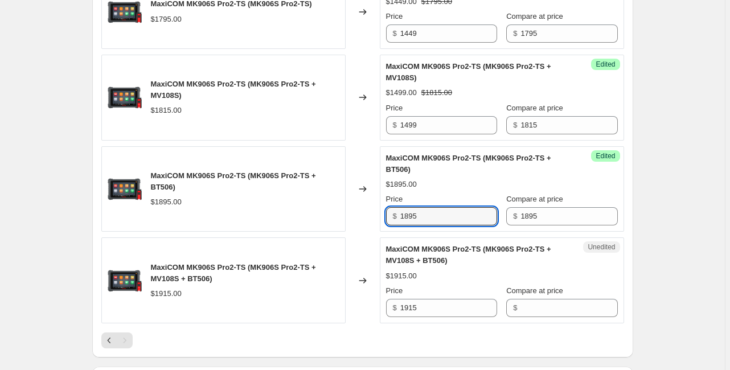
drag, startPoint x: 433, startPoint y: 280, endPoint x: 337, endPoint y: 271, distance: 96.1
click at [337, 232] on div "MaxiCOM MK906S Pro2-TS (MK906S Pro2-TS + BT506) $1895.00 Changed to Success Edi…" at bounding box center [362, 189] width 523 height 86
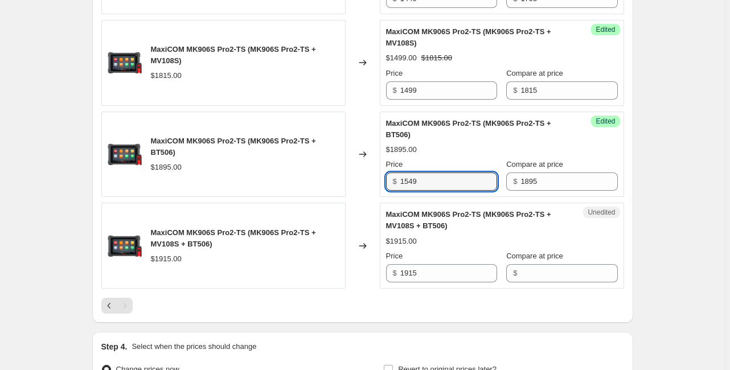
scroll to position [1760, 0]
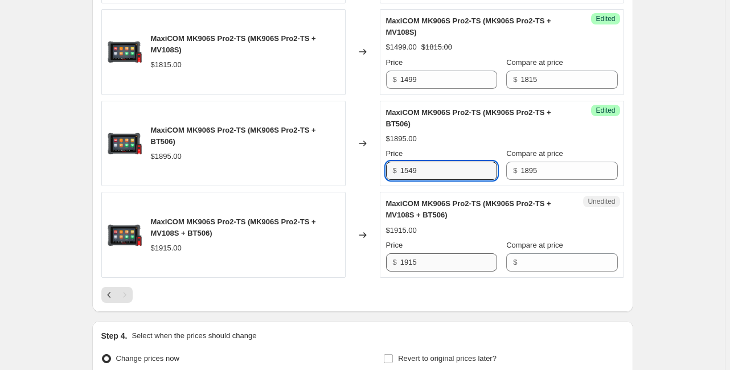
type input "1549"
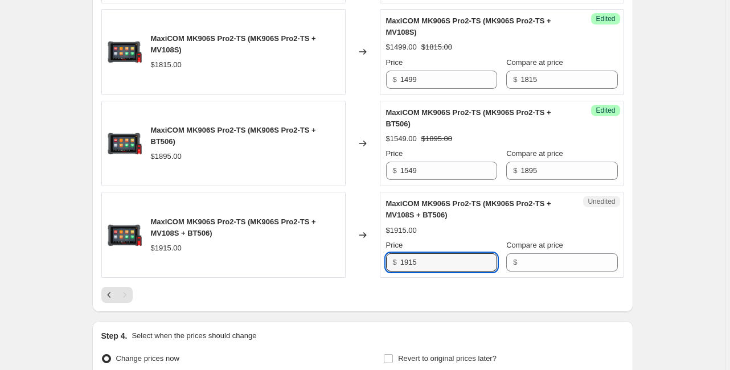
drag, startPoint x: 432, startPoint y: 321, endPoint x: 370, endPoint y: 326, distance: 61.7
click at [370, 278] on div "MaxiCOM MK906S Pro2-TS (MK906S Pro2-TS + MV108S + BT506) $1915.00 Changed to Un…" at bounding box center [362, 235] width 523 height 86
type input "1599"
click at [552, 272] on input "Compare at price" at bounding box center [569, 262] width 97 height 18
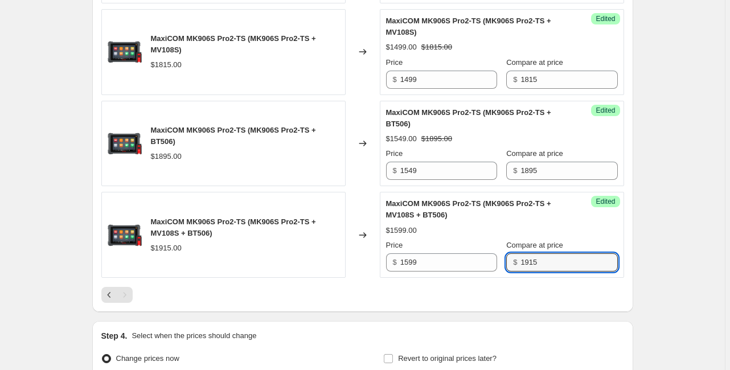
type input "1915"
drag, startPoint x: 681, startPoint y: 183, endPoint x: 653, endPoint y: 183, distance: 27.9
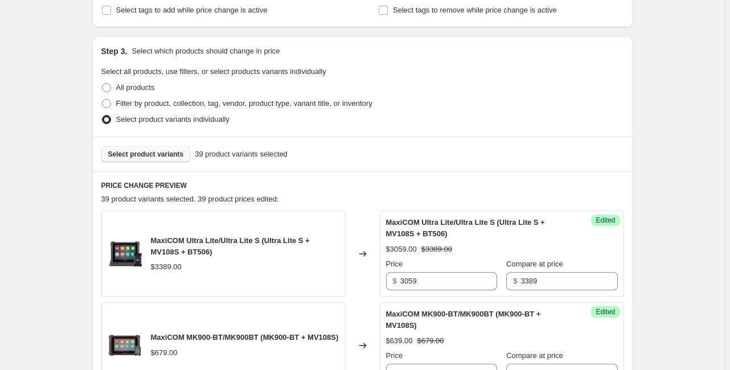
scroll to position [120, 0]
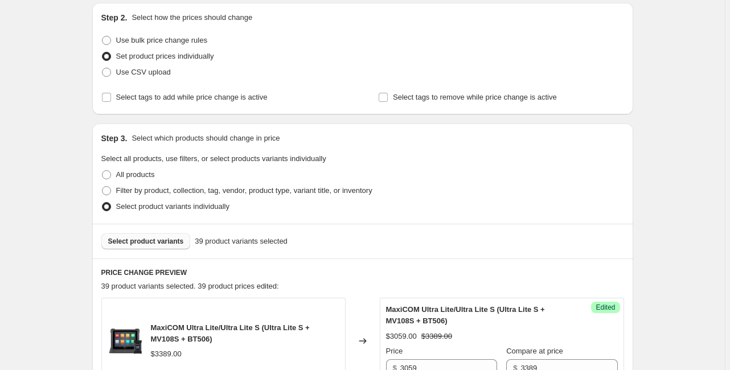
click at [158, 244] on span "Select product variants" at bounding box center [146, 241] width 76 height 9
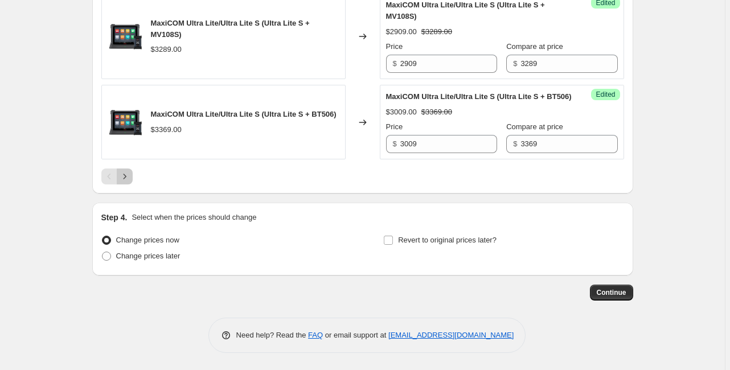
click at [127, 175] on icon "Next" at bounding box center [124, 176] width 11 height 11
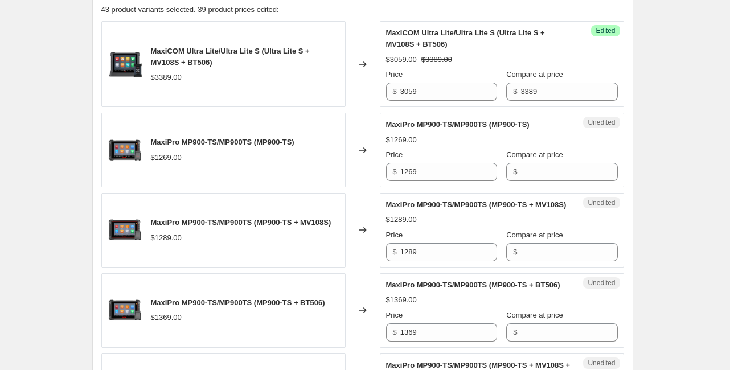
scroll to position [394, 0]
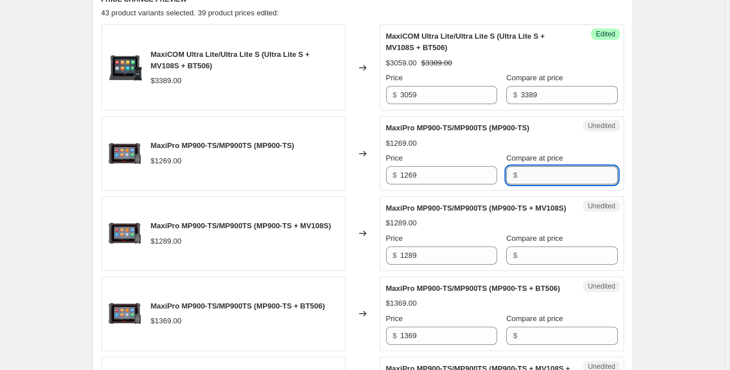
click at [521, 173] on input "Compare at price" at bounding box center [569, 175] width 97 height 18
type input "1269"
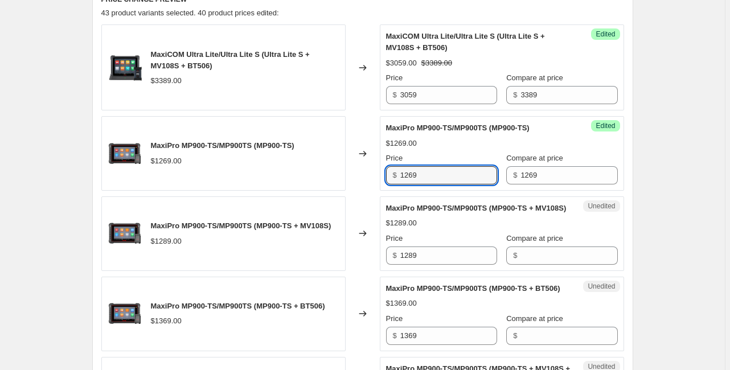
drag, startPoint x: 431, startPoint y: 175, endPoint x: 392, endPoint y: 166, distance: 39.7
click at [392, 166] on div "$ 1269" at bounding box center [441, 175] width 111 height 18
type input "1059"
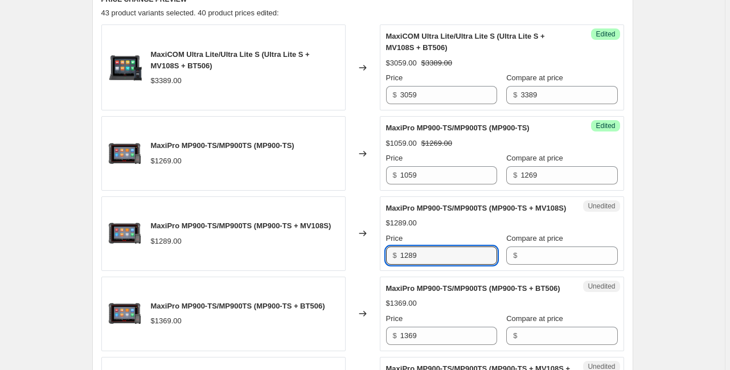
drag, startPoint x: 439, startPoint y: 269, endPoint x: 387, endPoint y: 262, distance: 51.8
click at [387, 262] on div "Unedited MaxiPro MP900-TS/MP900TS (MP900-TS + MV108S) $1289.00 Price $ 1289 Com…" at bounding box center [502, 233] width 244 height 75
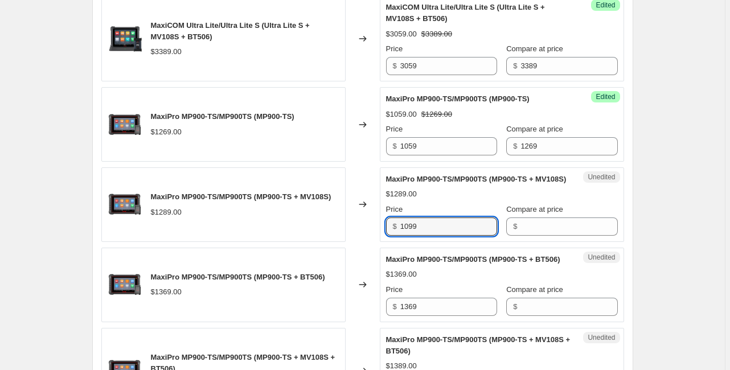
scroll to position [439, 0]
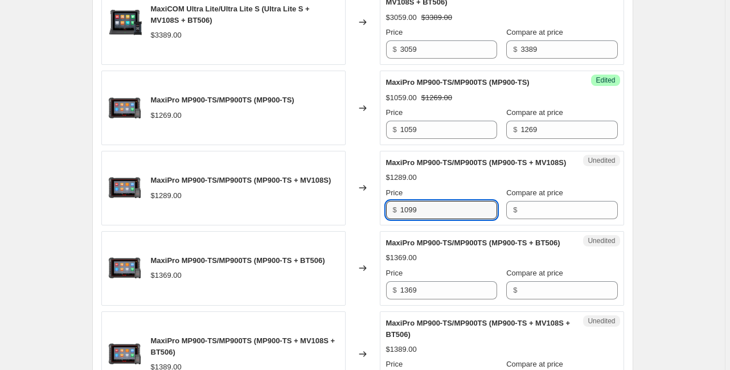
type input "1099"
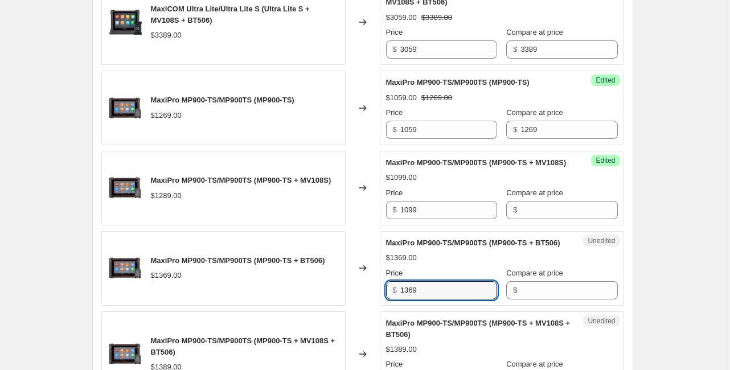
drag, startPoint x: 376, startPoint y: 310, endPoint x: 322, endPoint y: 309, distance: 54.1
click at [322, 306] on div "MaxiPro MP900-TS/MP900TS (MP900-TS + BT506) $1369.00 Changed to Unedited MaxiPr…" at bounding box center [362, 268] width 523 height 75
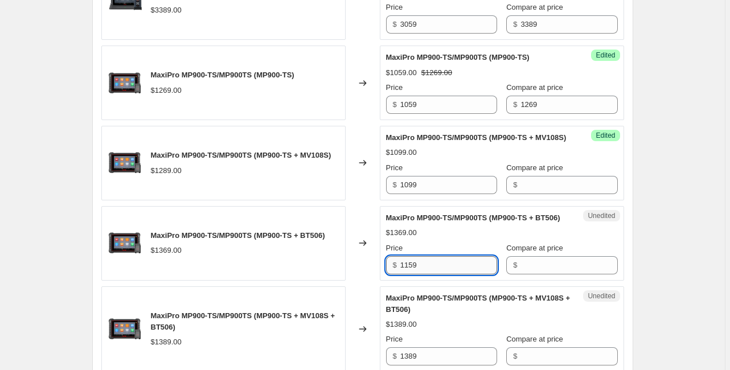
scroll to position [485, 0]
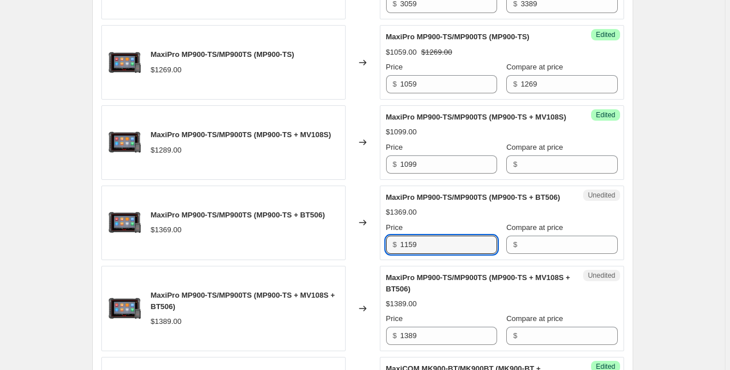
type input "1159"
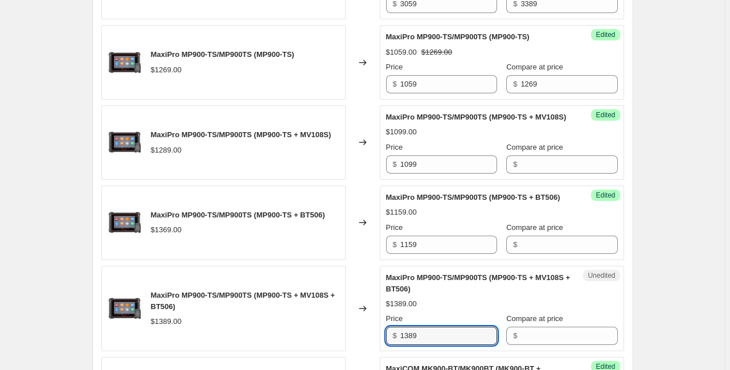
drag, startPoint x: 386, startPoint y: 340, endPoint x: 362, endPoint y: 332, distance: 25.2
click at [363, 336] on div "MaxiPro MP900-TS/MP900TS (MP900-TS + MV108S + BT506) $1389.00 Changed to Unedit…" at bounding box center [362, 309] width 523 height 86
type input "1259"
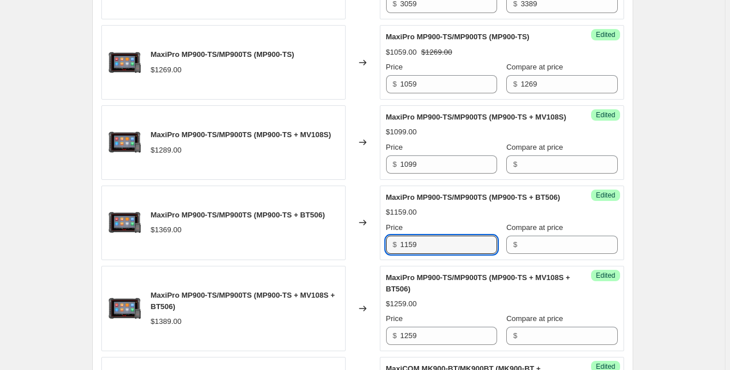
drag, startPoint x: 430, startPoint y: 273, endPoint x: 347, endPoint y: 260, distance: 84.1
click at [347, 260] on div "MaxiPro MP900-TS/MP900TS (MP900-TS + BT506) $1369.00 Changed to Success Edited …" at bounding box center [362, 223] width 523 height 75
type input "1199"
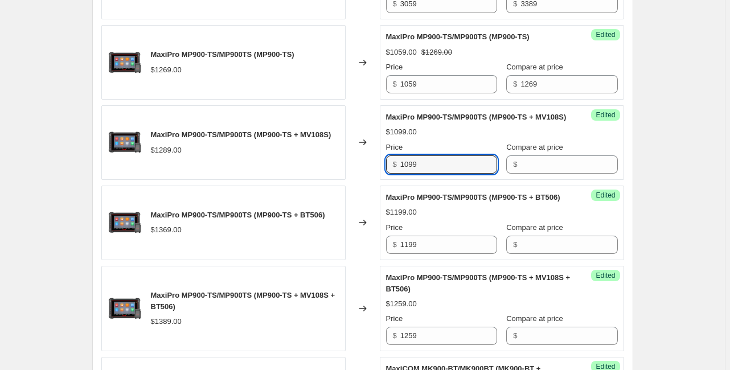
drag, startPoint x: 439, startPoint y: 179, endPoint x: 362, endPoint y: 159, distance: 79.4
click at [362, 159] on div "MaxiPro MP900-TS/MP900TS (MP900-TS + MV108S) $1289.00 Changed to Success Edited…" at bounding box center [362, 142] width 523 height 75
type input "1109"
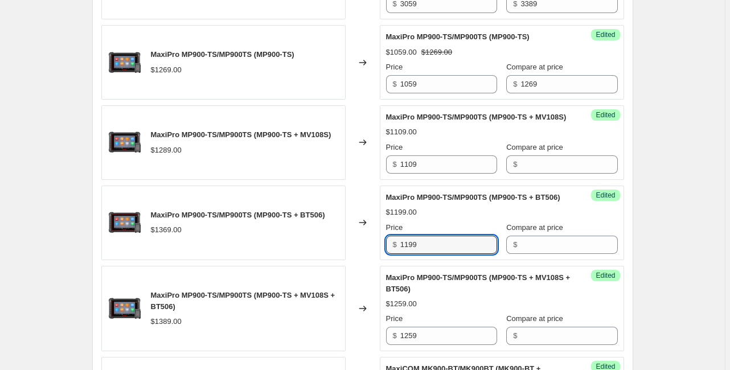
drag, startPoint x: 429, startPoint y: 263, endPoint x: 368, endPoint y: 254, distance: 62.2
click at [368, 254] on div "MaxiPro MP900-TS/MP900TS (MP900-TS + BT506) $1369.00 Changed to Success Edited …" at bounding box center [362, 223] width 523 height 75
type input "1209"
click at [543, 170] on input "Compare at price" at bounding box center [569, 164] width 97 height 18
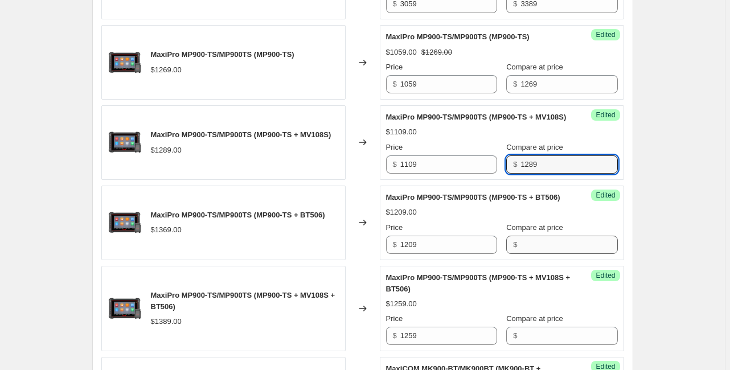
type input "1289"
click at [534, 254] on input "Compare at price" at bounding box center [569, 245] width 97 height 18
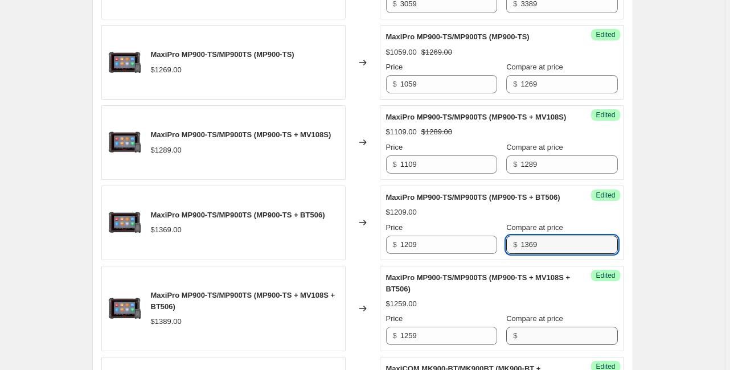
type input "1369"
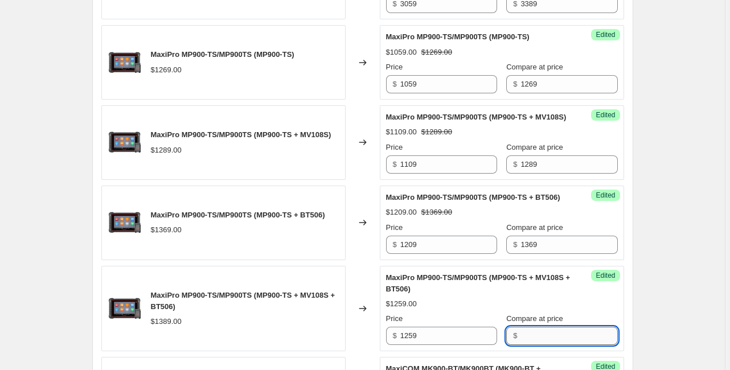
click at [529, 345] on input "Compare at price" at bounding box center [569, 336] width 97 height 18
type input "1389"
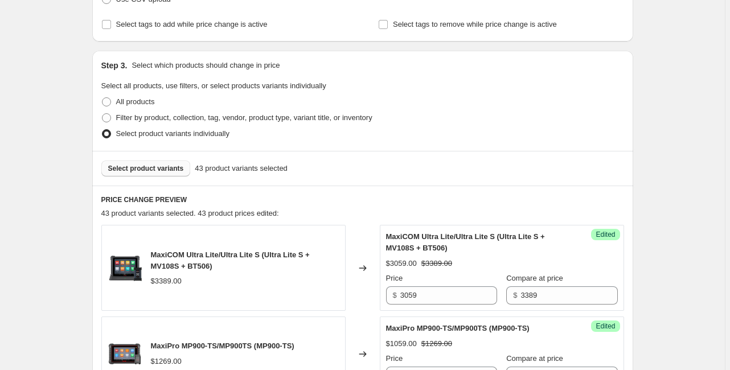
scroll to position [120, 0]
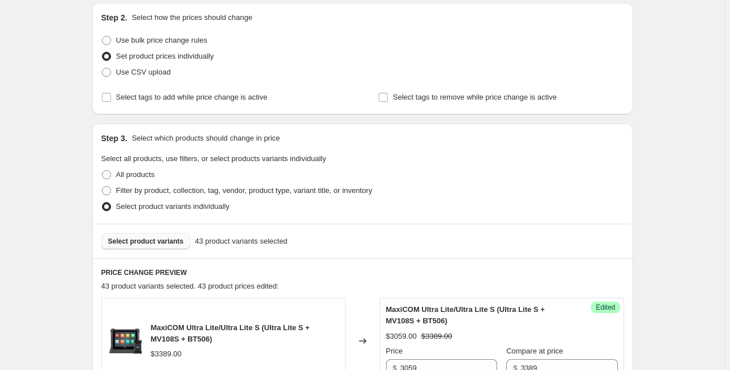
click at [127, 237] on span "Select product variants" at bounding box center [146, 241] width 76 height 9
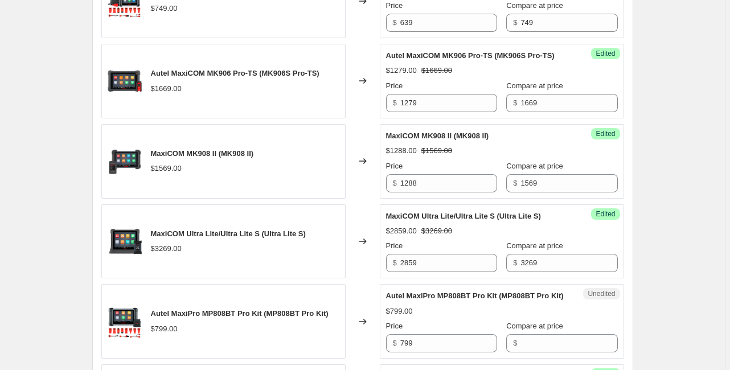
scroll to position [712, 0]
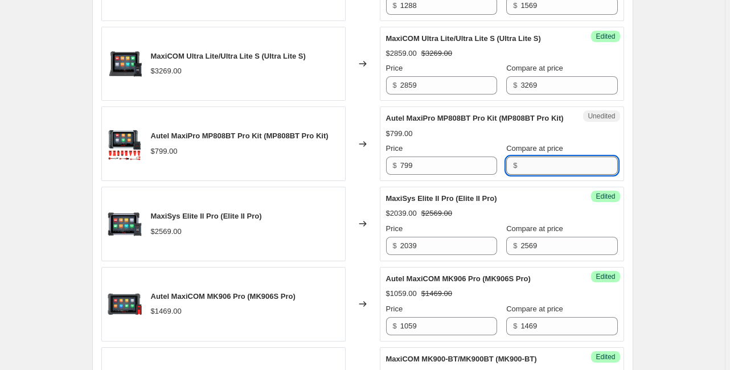
click at [521, 175] on input "Compare at price" at bounding box center [569, 166] width 97 height 18
type input "799"
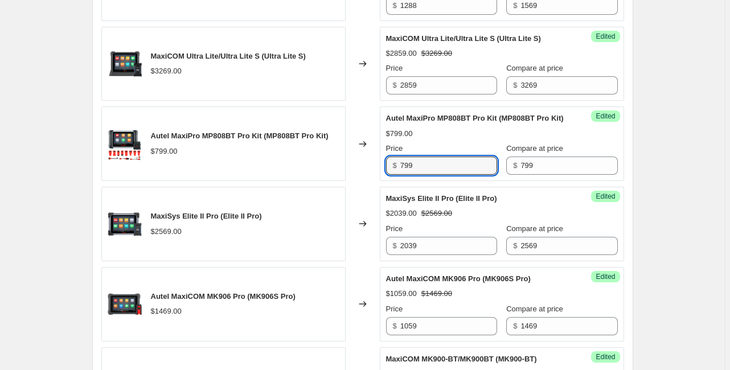
drag, startPoint x: 430, startPoint y: 190, endPoint x: 370, endPoint y: 183, distance: 60.7
click at [370, 181] on div "Autel MaxiPro MP808BT Pro Kit (MP808BT Pro Kit) $799.00 Changed to Success Edit…" at bounding box center [362, 144] width 523 height 75
type input "669"
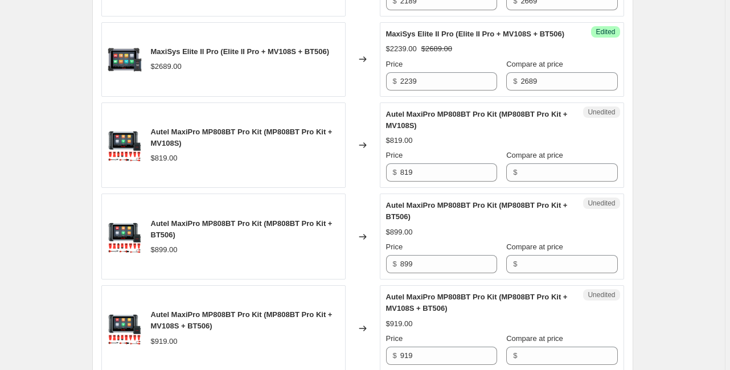
scroll to position [1350, 0]
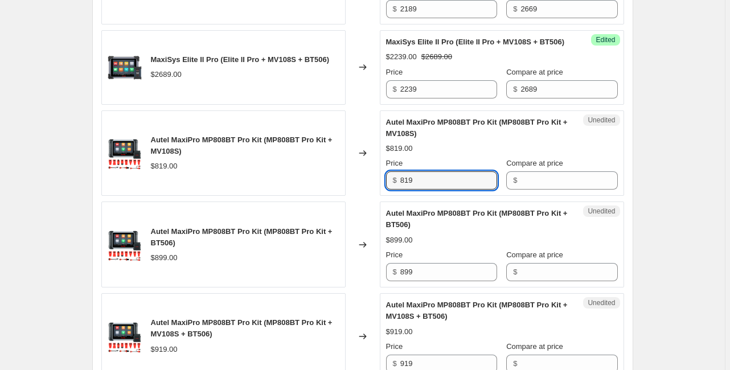
drag, startPoint x: 424, startPoint y: 213, endPoint x: 360, endPoint y: 203, distance: 64.6
click at [360, 196] on div "Autel MaxiPro MP808BT Pro Kit (MP808BT Pro Kit + MV108S) $819.00 Changed to Une…" at bounding box center [362, 153] width 523 height 86
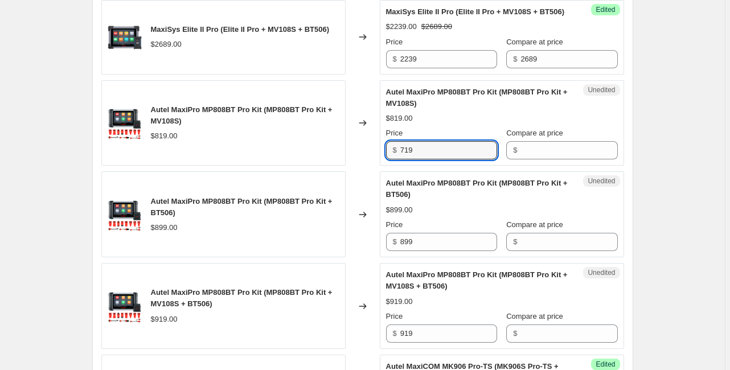
scroll to position [1396, 0]
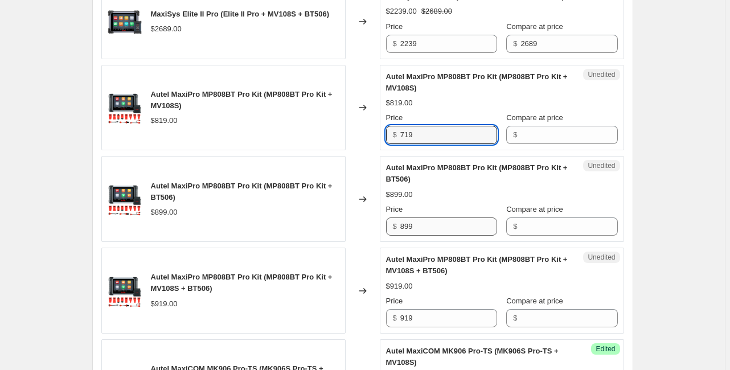
type input "719"
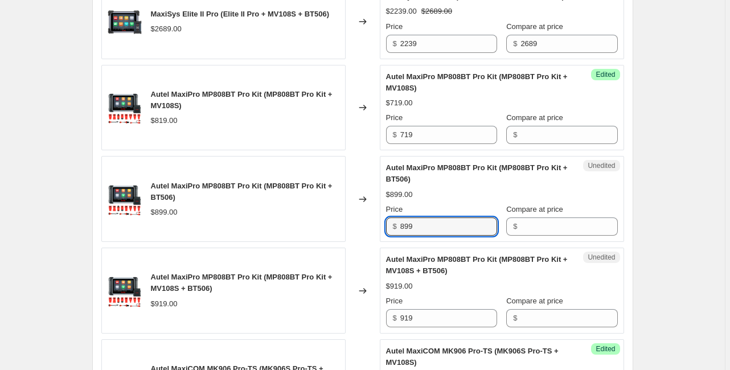
drag, startPoint x: 425, startPoint y: 261, endPoint x: 380, endPoint y: 248, distance: 47.3
click at [380, 242] on div "Autel MaxiPro MP808BT Pro Kit (MP808BT Pro Kit + BT506) $899.00 Changed to Uned…" at bounding box center [362, 199] width 523 height 86
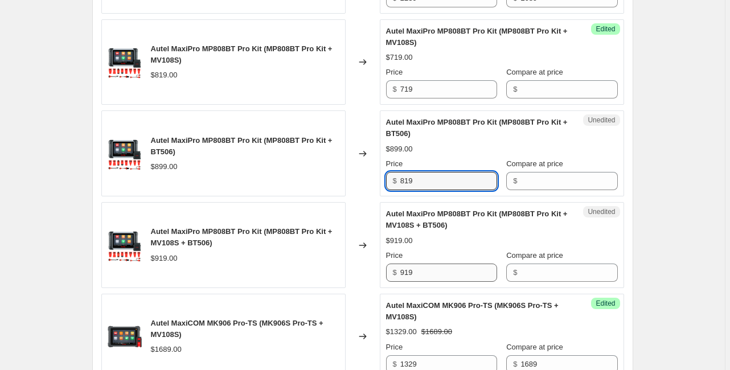
type input "819"
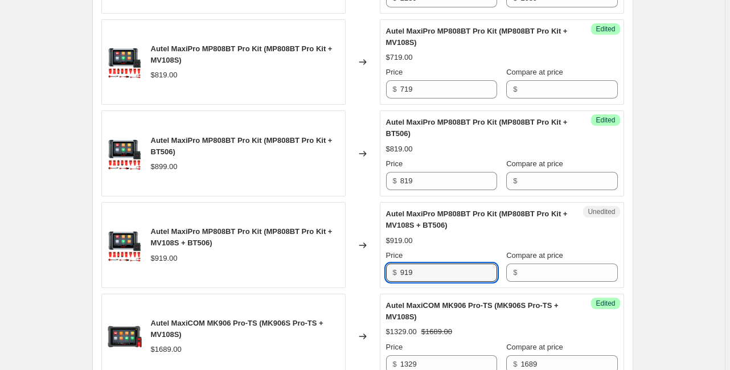
drag, startPoint x: 424, startPoint y: 300, endPoint x: 364, endPoint y: 296, distance: 59.4
click at [364, 288] on div "Autel MaxiPro MP808BT Pro Kit (MP808BT Pro Kit + MV108S + BT506) $919.00 Change…" at bounding box center [362, 245] width 523 height 86
type input "869"
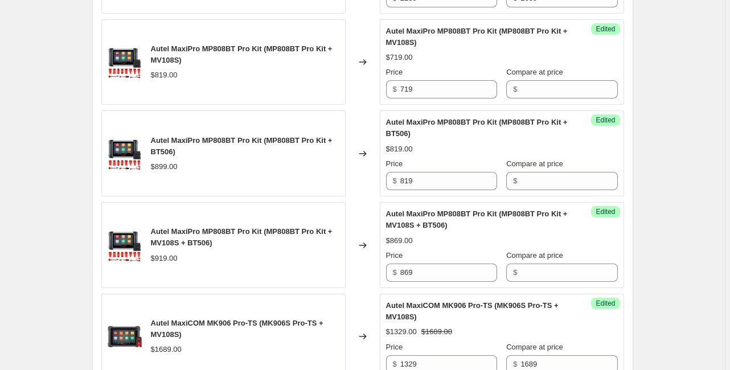
click at [539, 105] on div "Success Edited Autel MaxiPro MP808BT Pro Kit (MP808BT Pro Kit + MV108S) $719.00…" at bounding box center [502, 62] width 244 height 86
click at [527, 99] on input "Compare at price" at bounding box center [569, 89] width 97 height 18
type input "819"
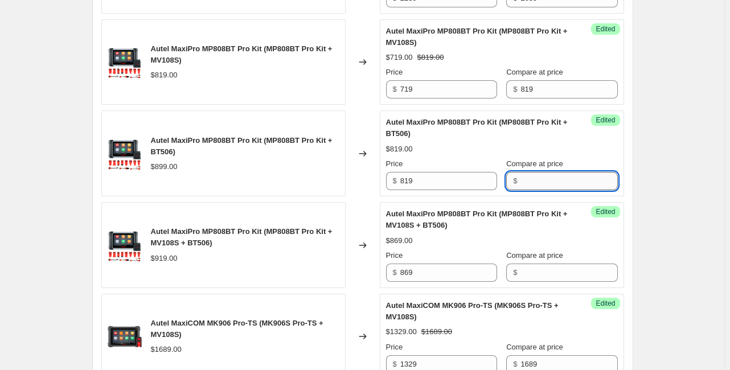
drag, startPoint x: 533, startPoint y: 208, endPoint x: 532, endPoint y: 200, distance: 7.5
click at [533, 190] on input "Compare at price" at bounding box center [569, 181] width 97 height 18
type input "899"
click at [552, 282] on input "Compare at price" at bounding box center [569, 273] width 97 height 18
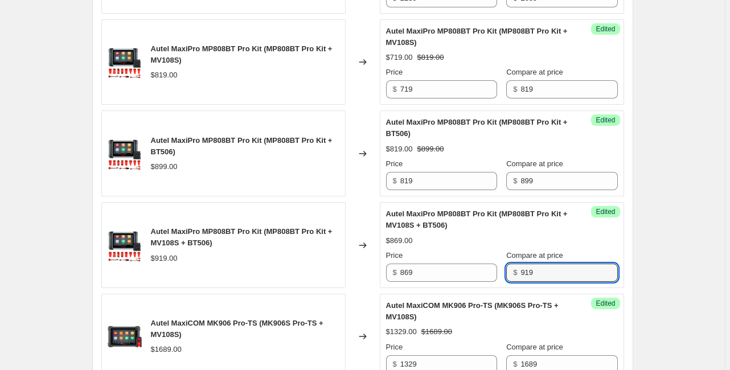
type input "919"
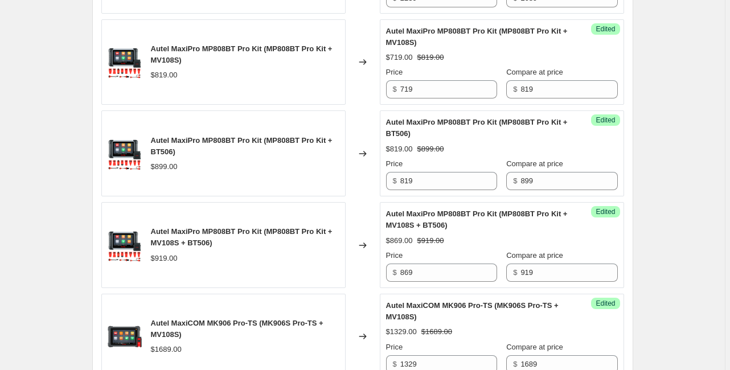
drag, startPoint x: 681, startPoint y: 257, endPoint x: 636, endPoint y: 251, distance: 45.4
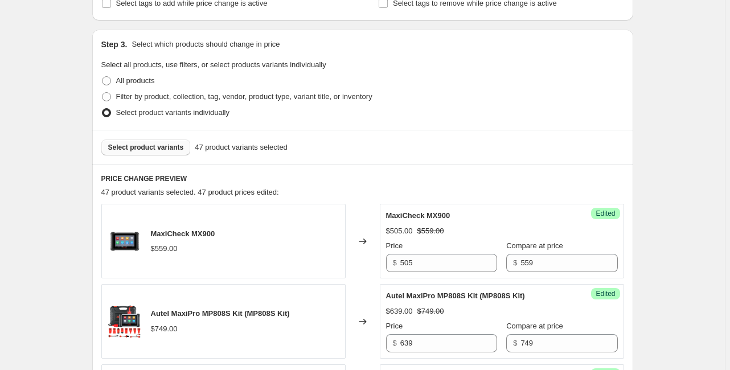
scroll to position [120, 0]
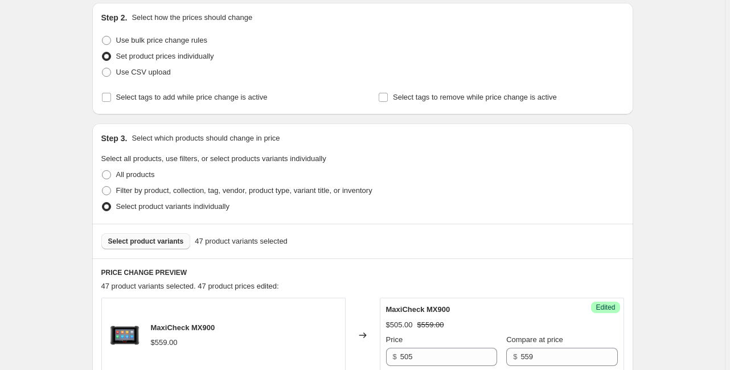
click at [128, 247] on button "Select product variants" at bounding box center [145, 242] width 89 height 16
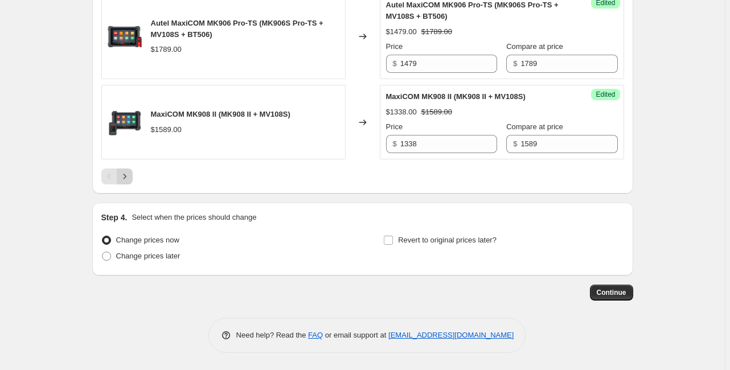
click at [126, 174] on icon "Next" at bounding box center [124, 176] width 11 height 11
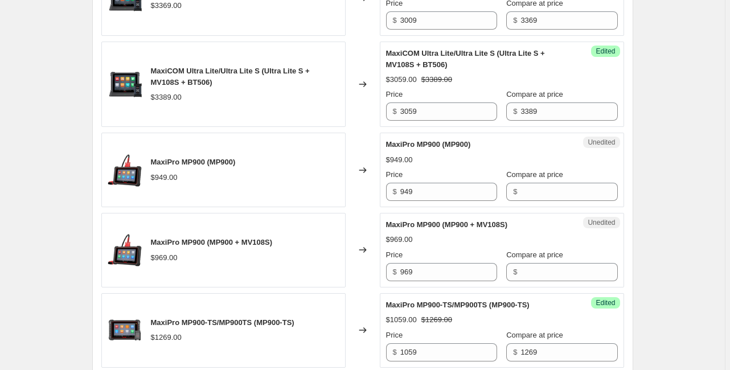
scroll to position [724, 0]
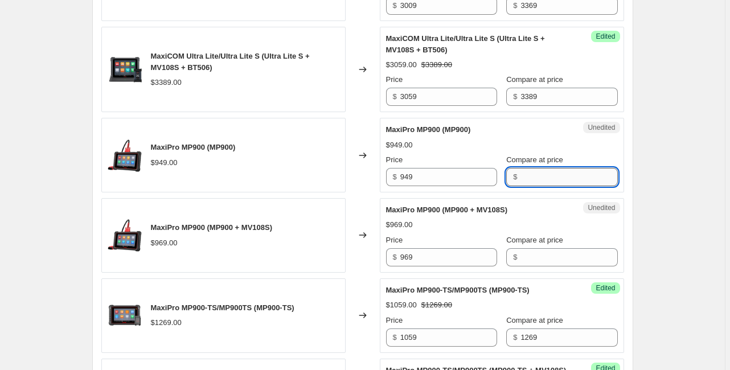
click at [533, 186] on input "Compare at price" at bounding box center [569, 177] width 97 height 18
type input "949"
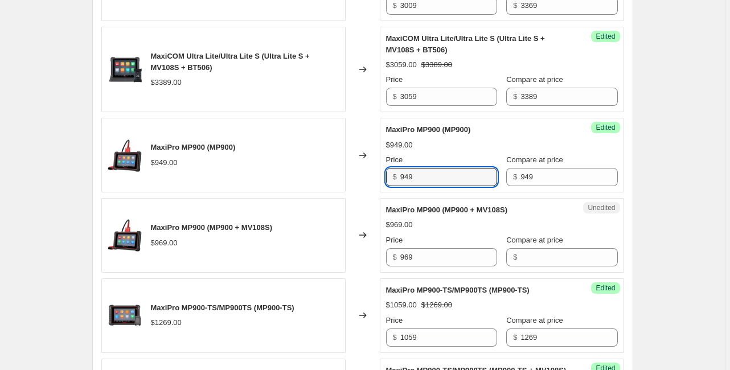
drag, startPoint x: 412, startPoint y: 190, endPoint x: 346, endPoint y: 193, distance: 66.2
click at [346, 192] on div "MaxiPro MP900 (MP900) $949.00 Changed to Success Edited MaxiPro MP900 (MP900) $…" at bounding box center [362, 155] width 523 height 75
type input "699"
click at [535, 267] on input "Compare at price" at bounding box center [569, 257] width 97 height 18
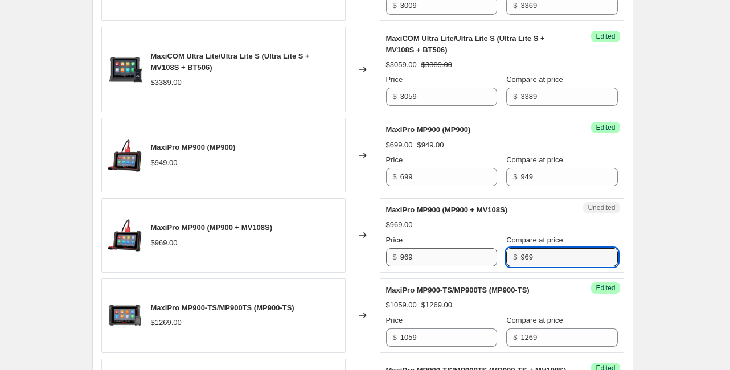
type input "969"
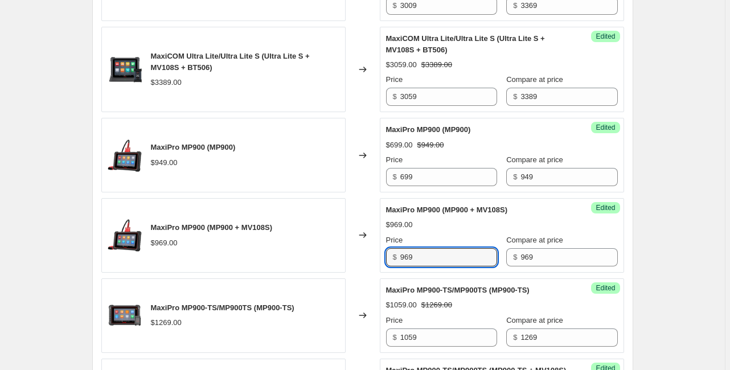
drag, startPoint x: 427, startPoint y: 274, endPoint x: 348, endPoint y: 259, distance: 80.0
click at [348, 259] on div "MaxiPro MP900 (MP900 + MV108S) $969.00 Changed to Success Edited MaxiPro MP900 …" at bounding box center [362, 235] width 523 height 75
type input "749"
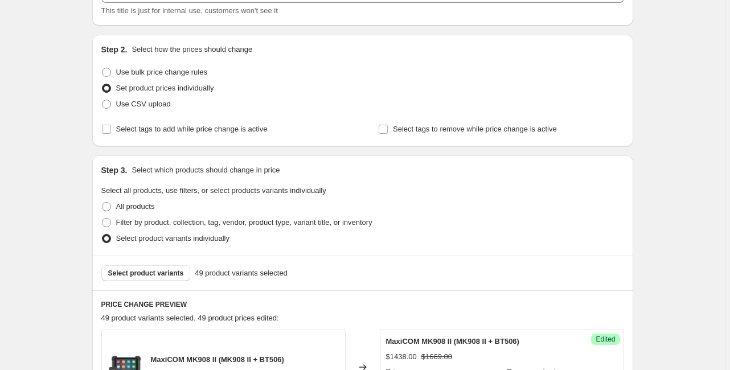
scroll to position [132, 0]
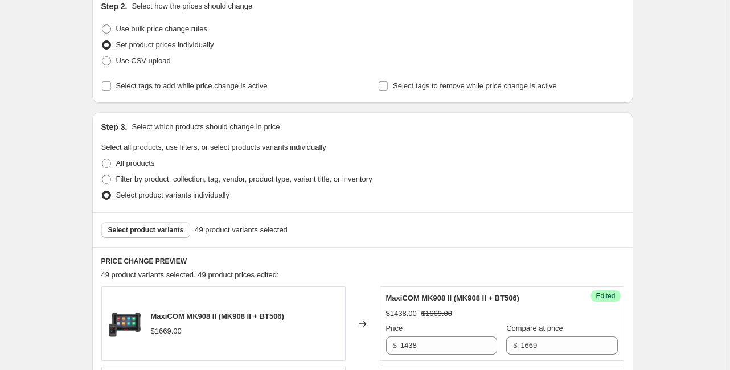
drag, startPoint x: 683, startPoint y: 259, endPoint x: 510, endPoint y: 229, distance: 175.6
click at [118, 228] on span "Select product variants" at bounding box center [146, 230] width 76 height 9
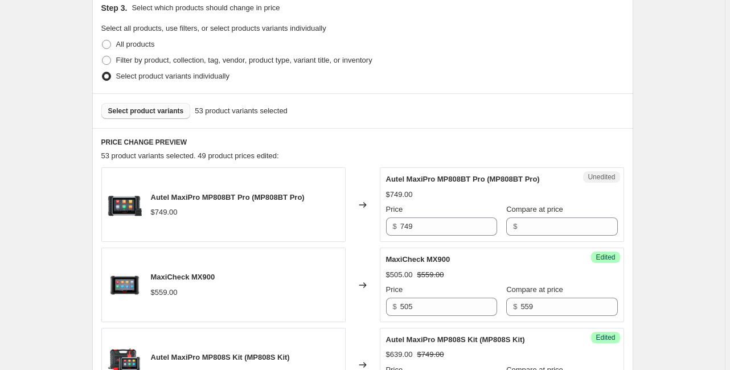
scroll to position [359, 0]
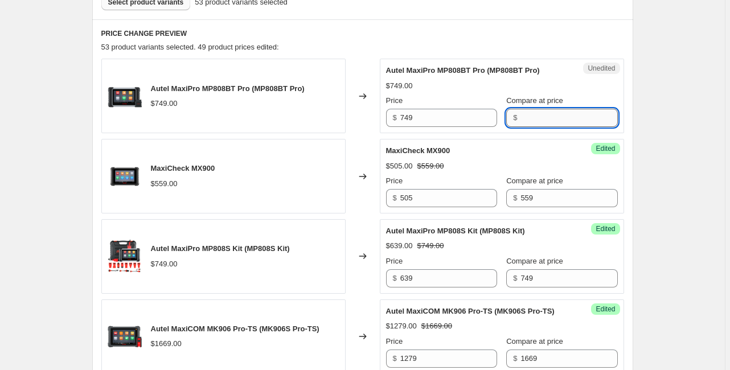
click at [523, 124] on input "Compare at price" at bounding box center [569, 118] width 97 height 18
type input "749"
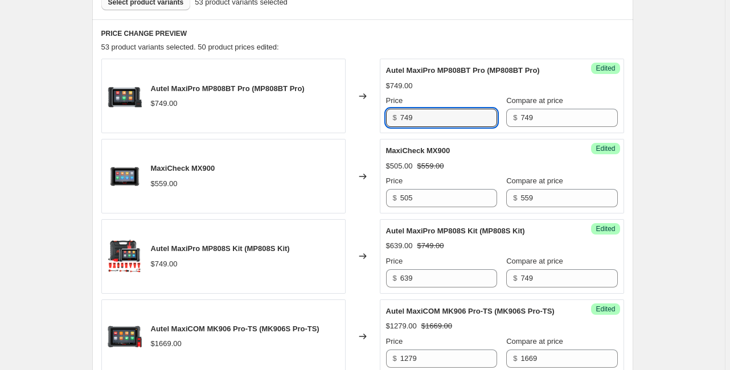
drag, startPoint x: 417, startPoint y: 114, endPoint x: 394, endPoint y: 111, distance: 23.5
click at [394, 111] on div "$ 749" at bounding box center [441, 118] width 111 height 18
type input "649"
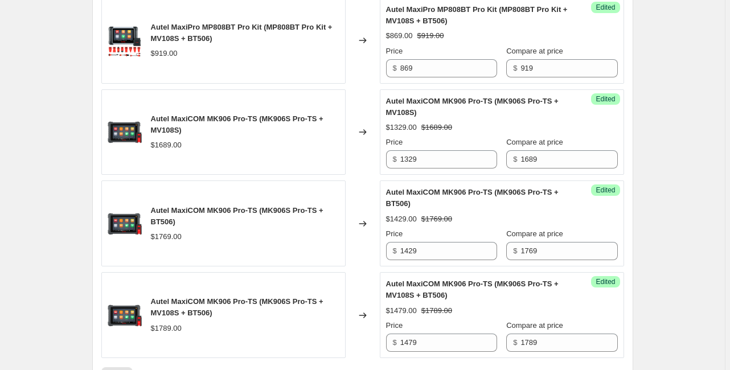
scroll to position [1954, 0]
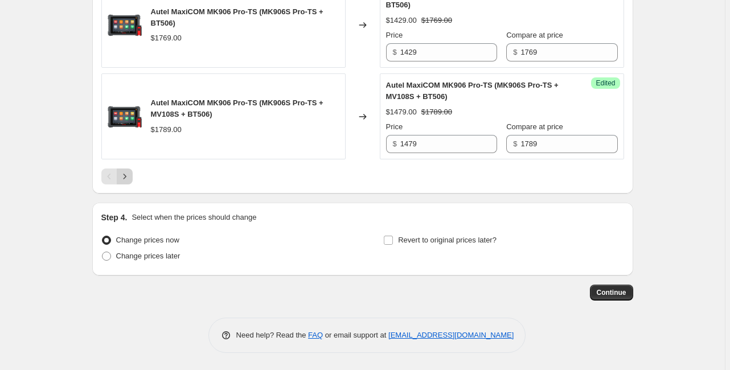
click at [128, 174] on icon "Next" at bounding box center [124, 176] width 11 height 11
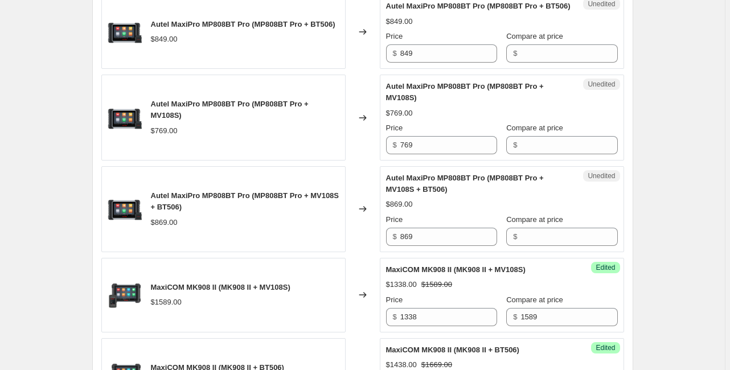
scroll to position [359, 0]
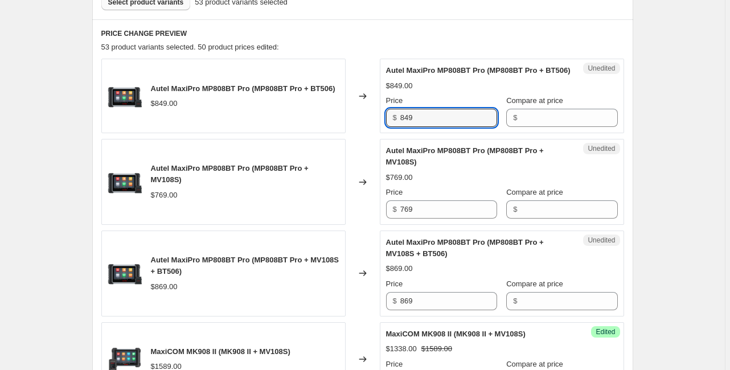
drag, startPoint x: 443, startPoint y: 128, endPoint x: 383, endPoint y: 114, distance: 61.5
click at [383, 114] on div "Unedited Autel MaxiPro MP808BT Pro (MP808BT Pro + BT506) $849.00 Price $ 849 Co…" at bounding box center [502, 96] width 244 height 75
type input "699"
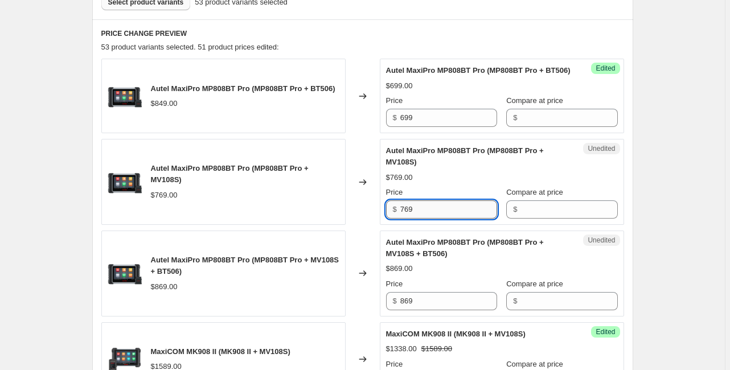
click at [424, 219] on input "769" at bounding box center [448, 209] width 97 height 18
drag, startPoint x: 432, startPoint y: 220, endPoint x: 391, endPoint y: 219, distance: 41.6
click at [391, 219] on div "$ 769" at bounding box center [441, 209] width 111 height 18
type input "799"
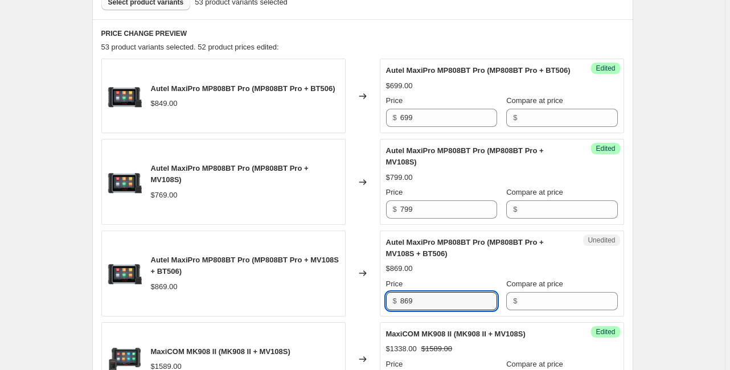
drag, startPoint x: 417, startPoint y: 312, endPoint x: 281, endPoint y: 300, distance: 136.6
click at [281, 300] on div "Autel MaxiPro MP808BT Pro (MP808BT Pro + MV108S + BT506) $869.00 Changed to Une…" at bounding box center [362, 274] width 523 height 86
type input "849"
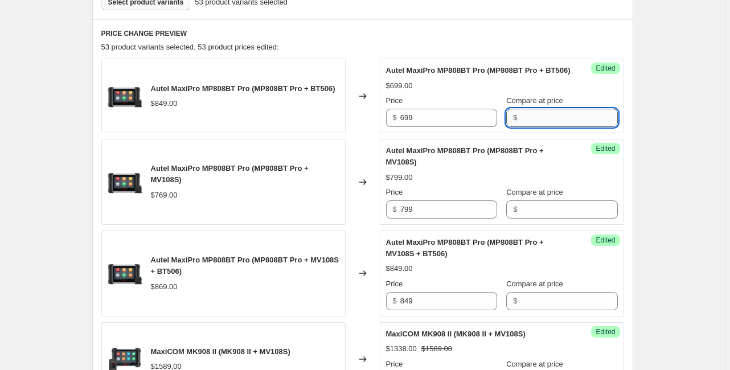
click at [542, 124] on input "Compare at price" at bounding box center [569, 118] width 97 height 18
type input "849"
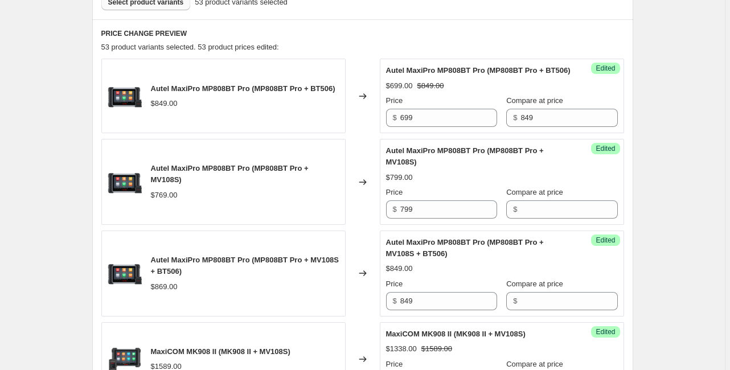
click at [533, 225] on div "Success Edited Autel MaxiPro MP808BT Pro (MP808BT Pro + MV108S) $799.00 Price $…" at bounding box center [502, 182] width 244 height 86
click at [529, 216] on input "Compare at price" at bounding box center [569, 209] width 97 height 18
type input "769"
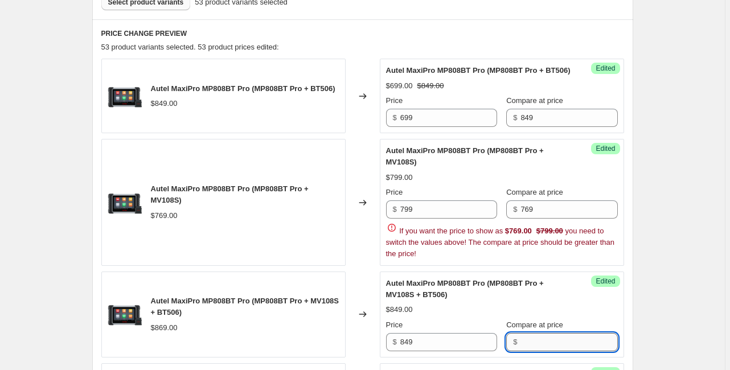
click at [547, 308] on div "Autel MaxiPro MP808BT Pro (MP808BT Pro + MV108S + BT506) $849.00 Price $ 849 Co…" at bounding box center [502, 314] width 232 height 73
type input "869"
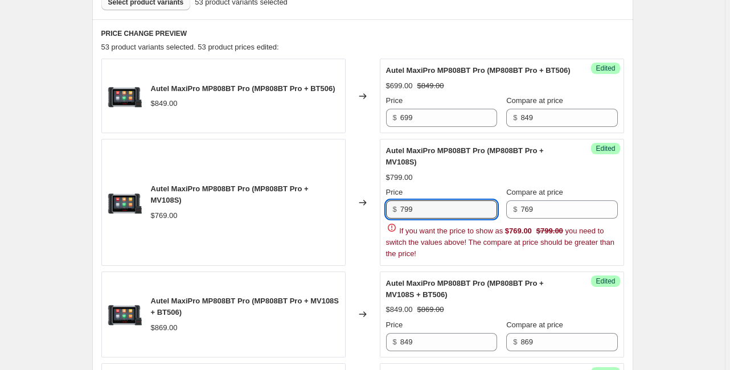
drag, startPoint x: 423, startPoint y: 221, endPoint x: 346, endPoint y: 198, distance: 80.7
click at [346, 198] on div "Autel MaxiPro MP808BT Pro (MP808BT Pro + MV108S) $769.00 Changed to Success Edi…" at bounding box center [362, 202] width 523 height 127
type input "699"
click at [412, 125] on input "699" at bounding box center [448, 118] width 97 height 18
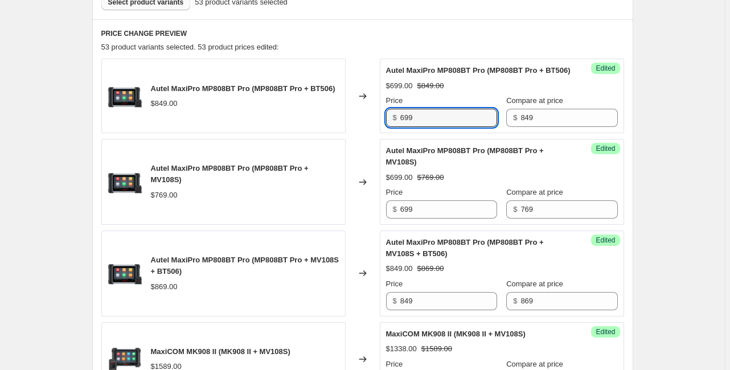
drag, startPoint x: 420, startPoint y: 126, endPoint x: 384, endPoint y: 126, distance: 36.4
click at [384, 126] on div "Success Edited Autel MaxiPro MP808BT Pro (MP808BT Pro + BT506) $699.00 $849.00 …" at bounding box center [502, 96] width 244 height 75
type input "799"
drag, startPoint x: 679, startPoint y: 206, endPoint x: 540, endPoint y: 189, distance: 139.9
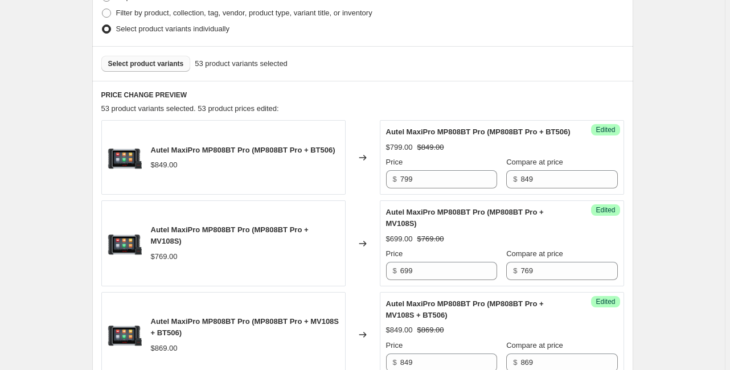
scroll to position [223, 0]
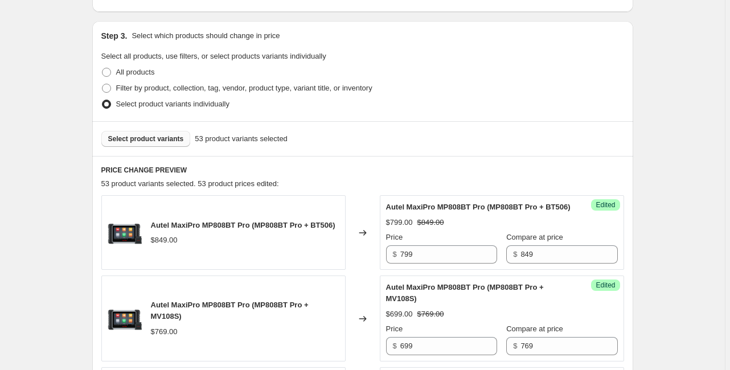
click at [171, 139] on span "Select product variants" at bounding box center [146, 138] width 76 height 9
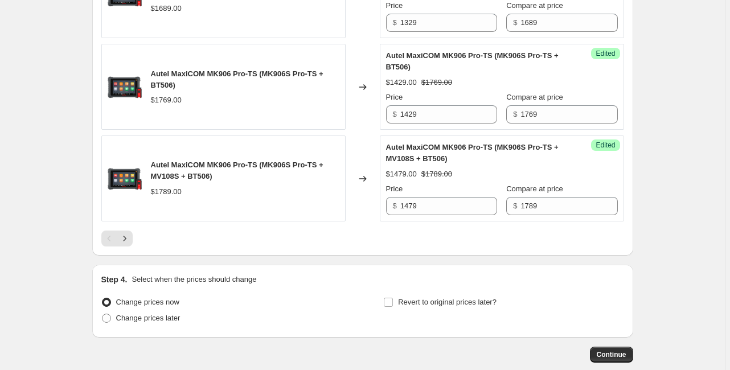
scroll to position [1954, 0]
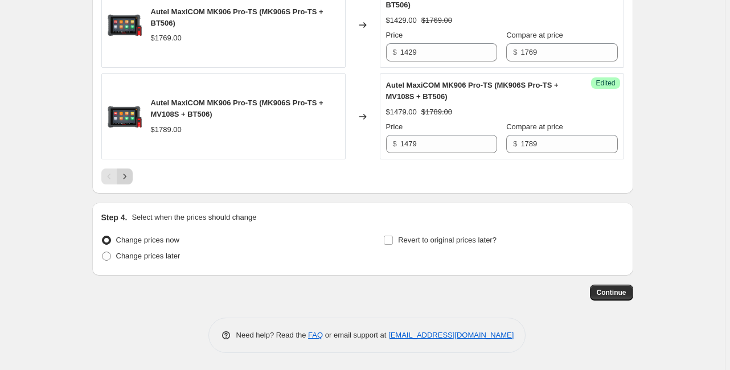
click at [133, 178] on button "Next" at bounding box center [125, 177] width 16 height 16
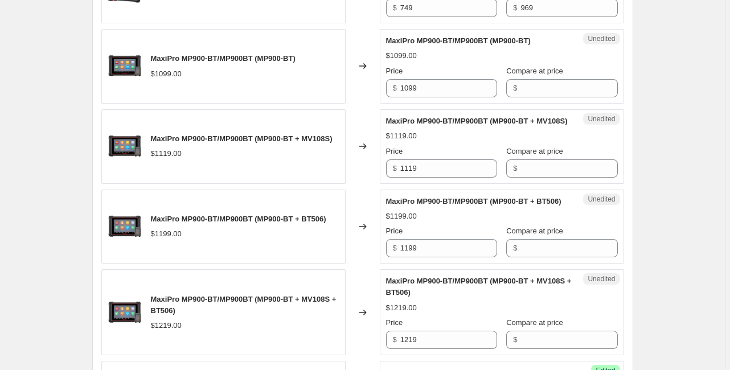
scroll to position [1316, 0]
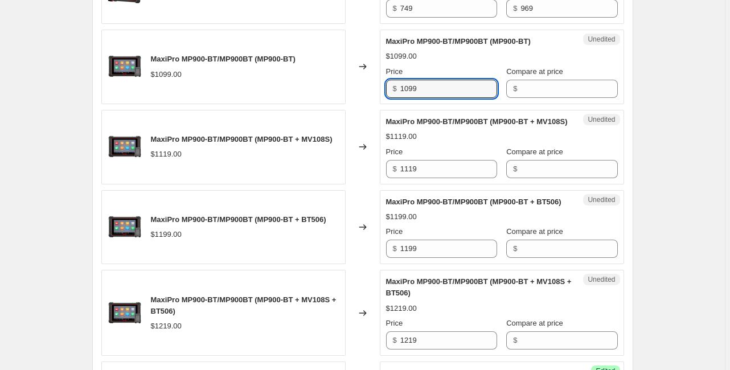
drag, startPoint x: 416, startPoint y: 123, endPoint x: 394, endPoint y: 123, distance: 21.6
click at [394, 98] on div "$ 1099" at bounding box center [441, 89] width 111 height 18
type input "859"
drag, startPoint x: 384, startPoint y: 206, endPoint x: 378, endPoint y: 202, distance: 7.1
click at [378, 185] on div "MaxiPro MP900-BT/MP900BT (MP900-BT + MV108S) $1119.00 Changed to Unedited MaxiP…" at bounding box center [362, 147] width 523 height 75
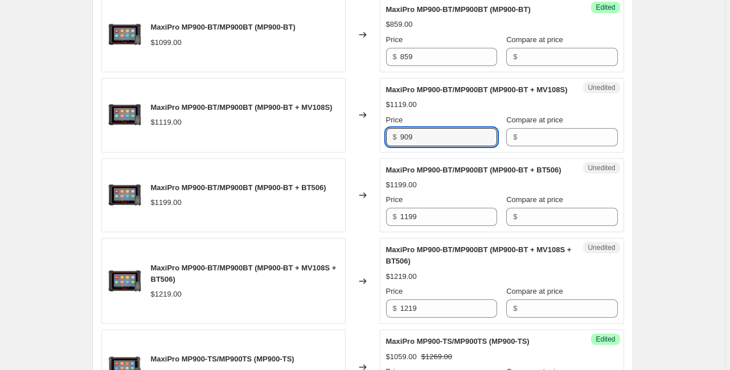
scroll to position [1362, 0]
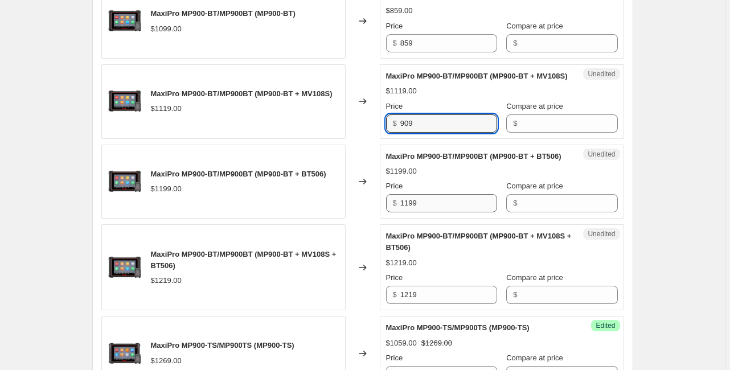
type input "909"
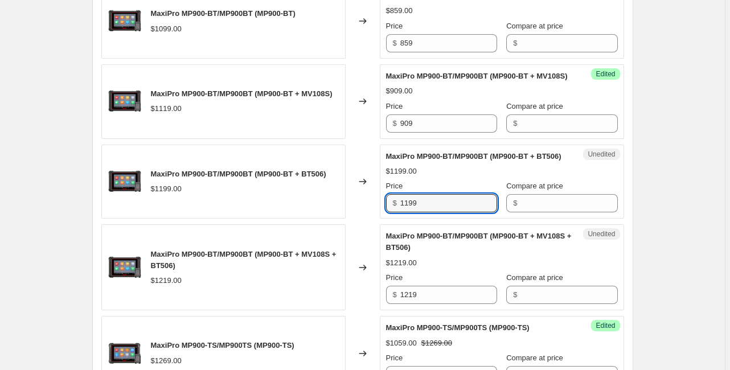
drag, startPoint x: 428, startPoint y: 256, endPoint x: 372, endPoint y: 250, distance: 56.1
click at [372, 219] on div "MaxiPro MP900-BT/MP900BT (MP900-BT + BT506) $1199.00 Changed to Unedited MaxiPr…" at bounding box center [362, 182] width 523 height 75
type input "1009"
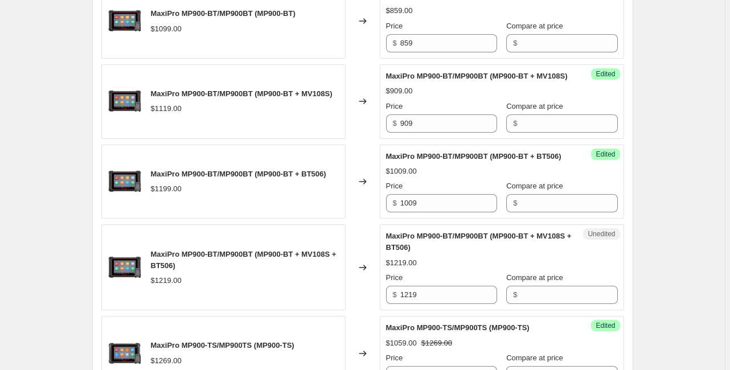
drag, startPoint x: 432, startPoint y: 337, endPoint x: 408, endPoint y: 335, distance: 24.5
click at [408, 284] on div "Price" at bounding box center [441, 277] width 111 height 11
drag, startPoint x: 372, startPoint y: 341, endPoint x: 357, endPoint y: 337, distance: 15.3
click at [357, 310] on div "MaxiPro MP900-BT/MP900BT (MP900-BT + MV108S + BT506) $1219.00 Changed to Unedit…" at bounding box center [362, 267] width 523 height 86
type input "1059"
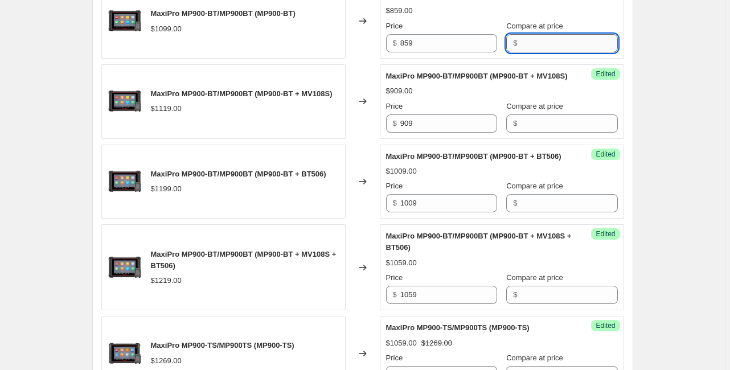
click at [530, 52] on input "Compare at price" at bounding box center [569, 43] width 97 height 18
type input "1099"
click at [531, 133] on input "Compare at price" at bounding box center [569, 123] width 97 height 18
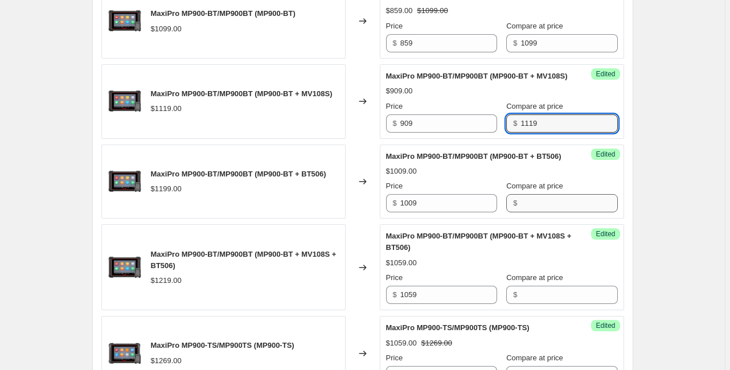
type input "1119"
click at [551, 212] on input "Compare at price" at bounding box center [569, 203] width 97 height 18
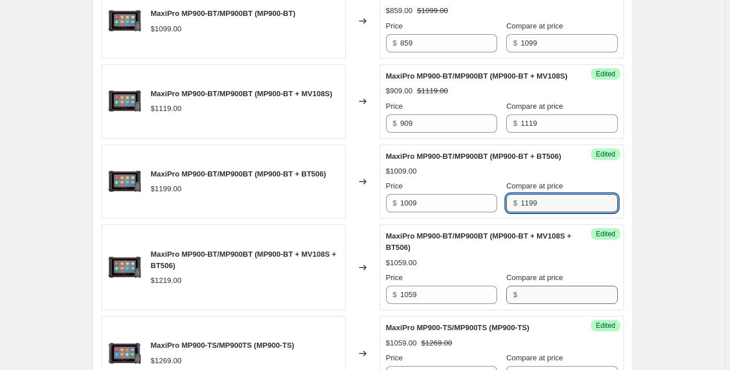
type input "1199"
click at [575, 304] on input "Compare at price" at bounding box center [569, 295] width 97 height 18
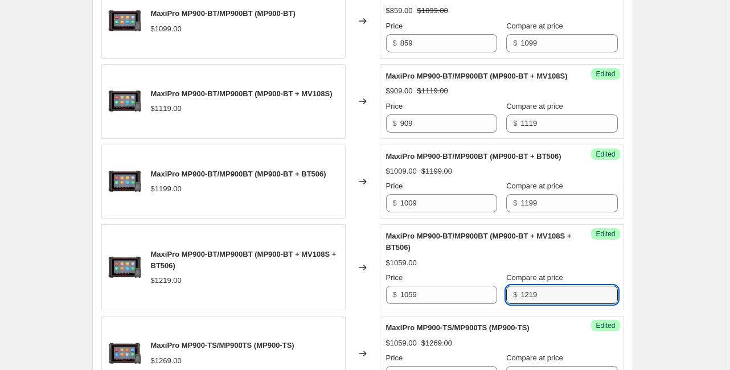
type input "1219"
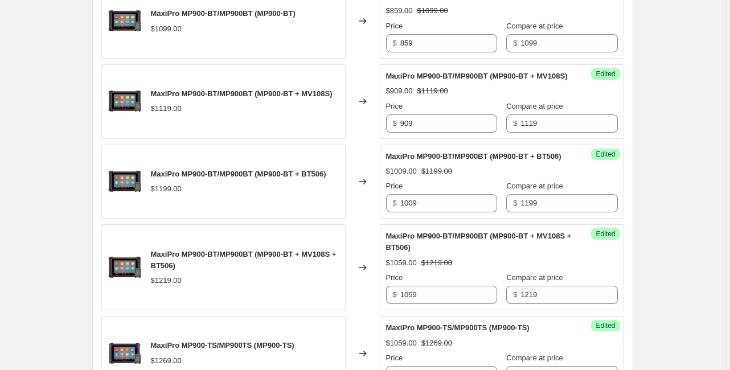
drag, startPoint x: 695, startPoint y: 251, endPoint x: 481, endPoint y: 216, distance: 216.3
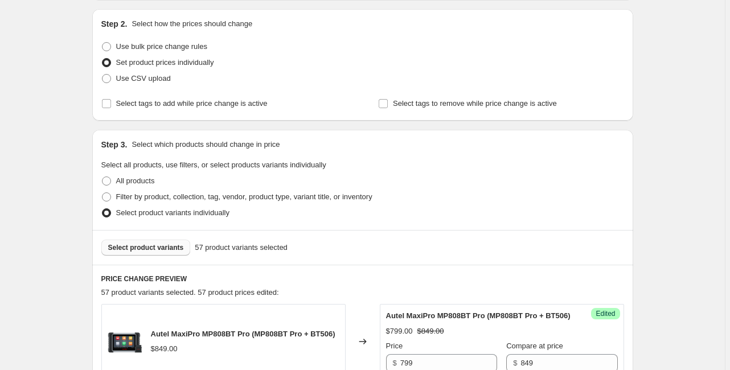
scroll to position [40, 0]
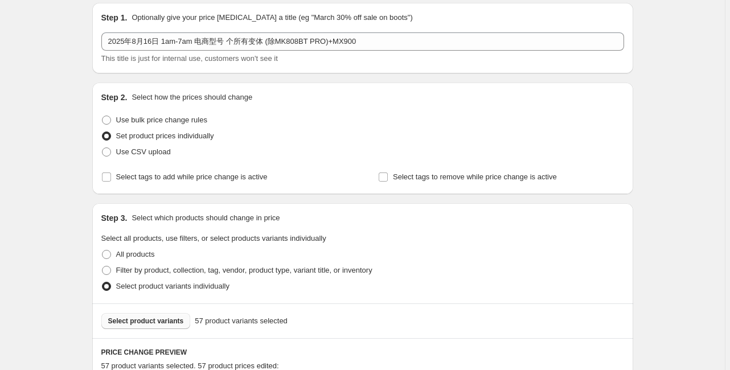
click at [153, 319] on span "Select product variants" at bounding box center [146, 321] width 76 height 9
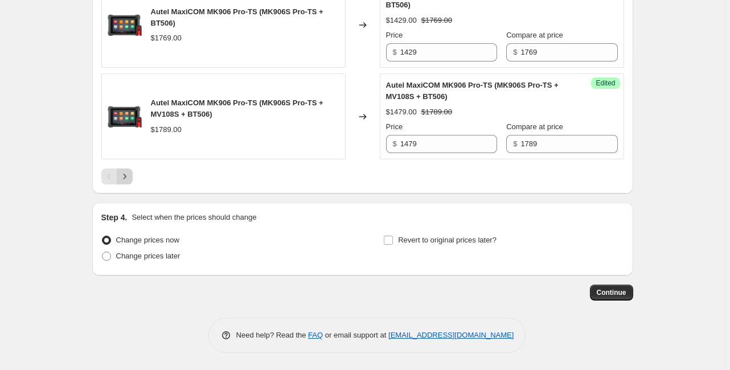
click at [130, 175] on icon "Next" at bounding box center [124, 176] width 11 height 11
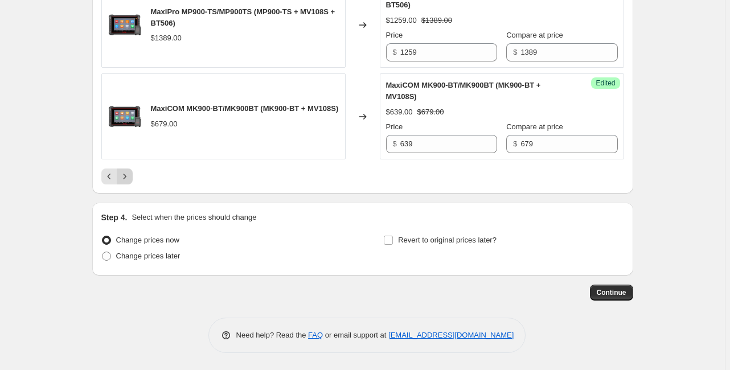
click at [128, 179] on icon "Next" at bounding box center [124, 176] width 11 height 11
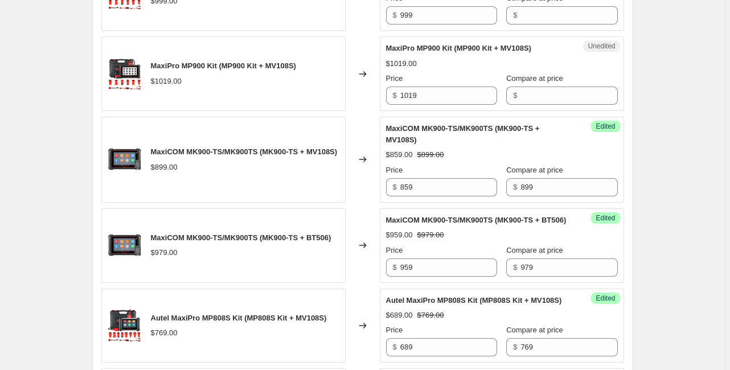
scroll to position [690, 0]
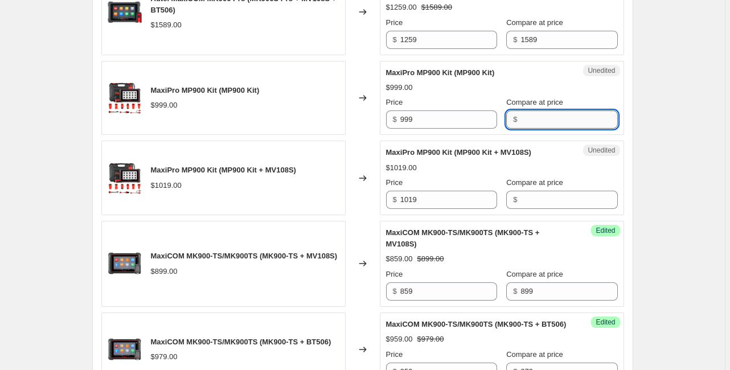
click at [521, 129] on input "Compare at price" at bounding box center [569, 119] width 97 height 18
type input "999"
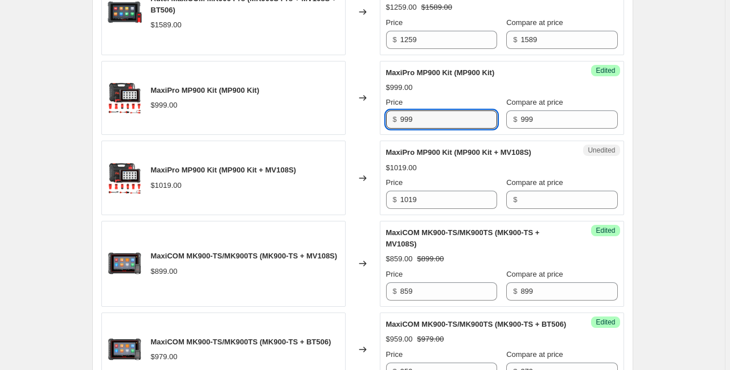
drag, startPoint x: 428, startPoint y: 146, endPoint x: 399, endPoint y: 146, distance: 29.6
click at [399, 129] on div "$ 999" at bounding box center [441, 119] width 111 height 18
type input "799"
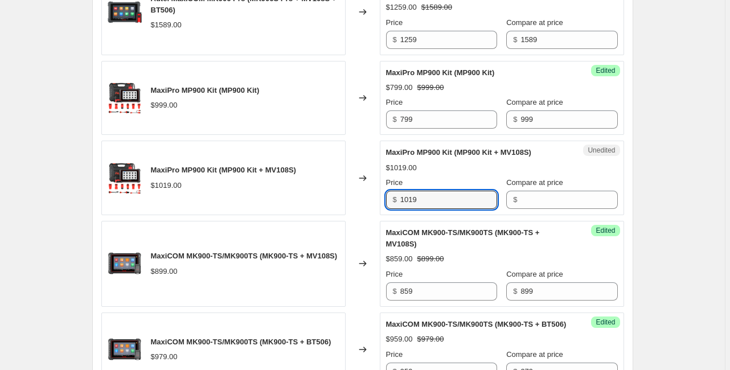
drag, startPoint x: 443, startPoint y: 232, endPoint x: 341, endPoint y: 221, distance: 102.6
click at [342, 215] on div "MaxiPro MP900 Kit (MP900 Kit + MV108S) $1019.00 Changed to Unedited MaxiPro MP9…" at bounding box center [362, 178] width 523 height 75
type input "849"
click at [528, 209] on input "Compare at price" at bounding box center [569, 200] width 97 height 18
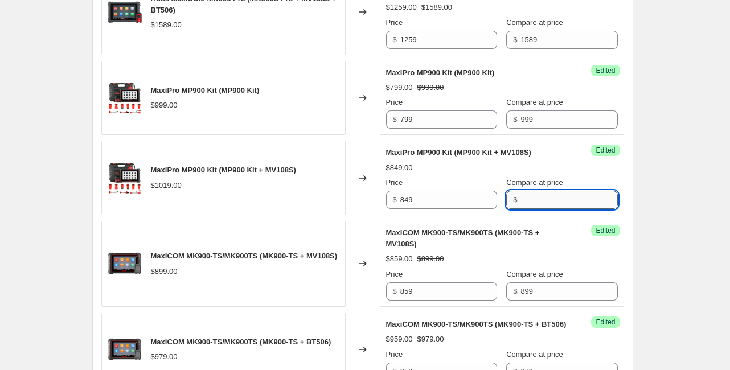
type input "0"
type input "1019"
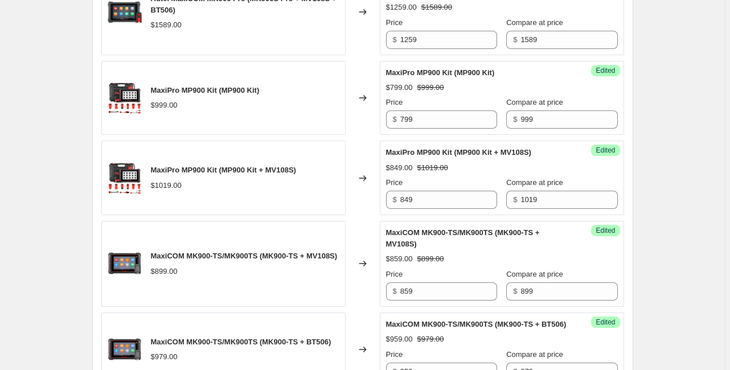
drag, startPoint x: 662, startPoint y: 211, endPoint x: 562, endPoint y: 196, distance: 101.3
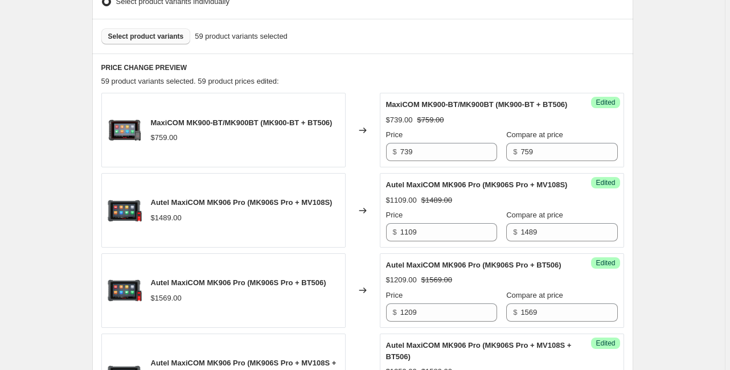
scroll to position [143, 0]
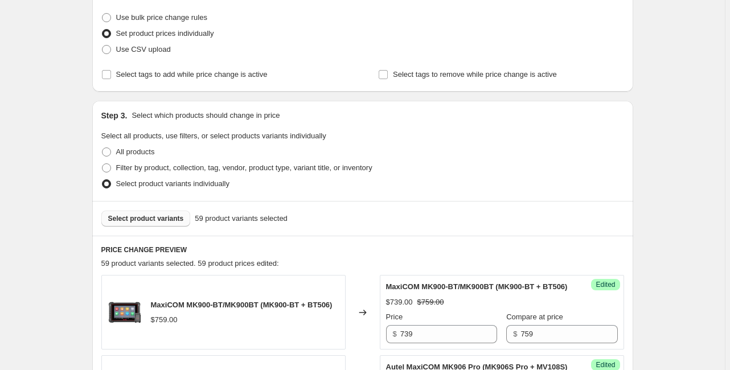
click at [136, 226] on button "Select product variants" at bounding box center [145, 219] width 89 height 16
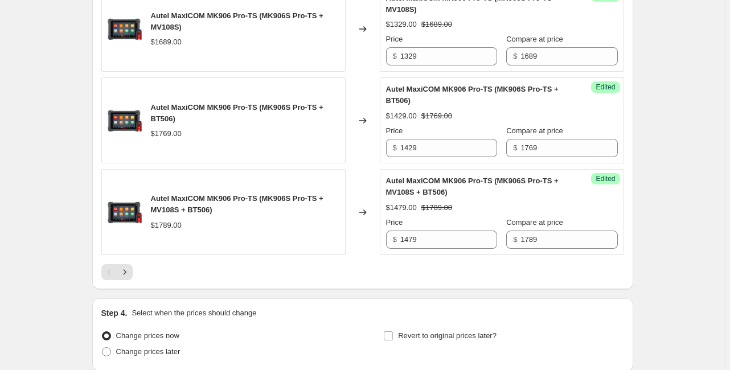
scroll to position [1954, 0]
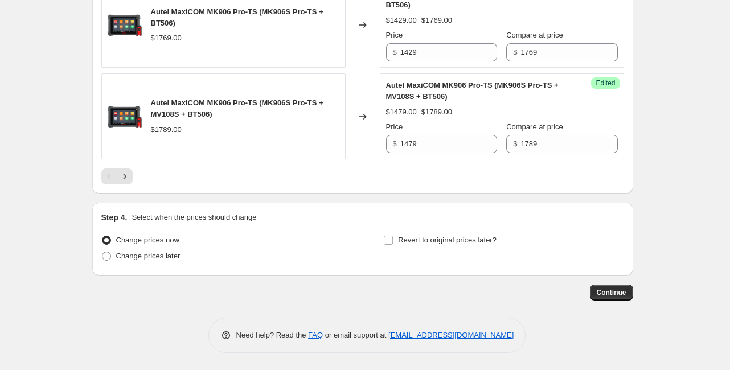
click at [134, 175] on div at bounding box center [362, 177] width 523 height 16
click at [130, 175] on icon "Next" at bounding box center [124, 176] width 11 height 11
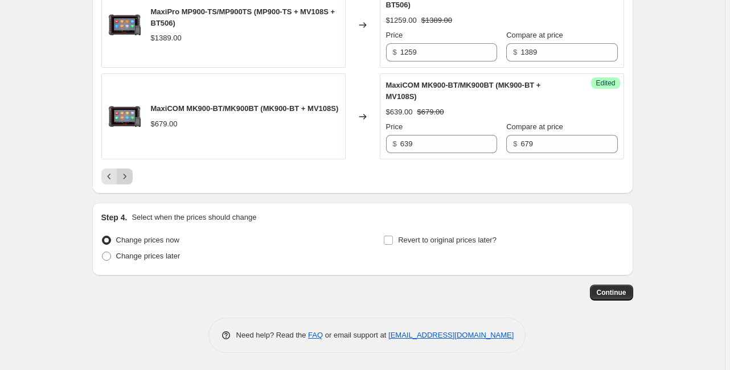
click at [130, 176] on icon "Next" at bounding box center [124, 176] width 11 height 11
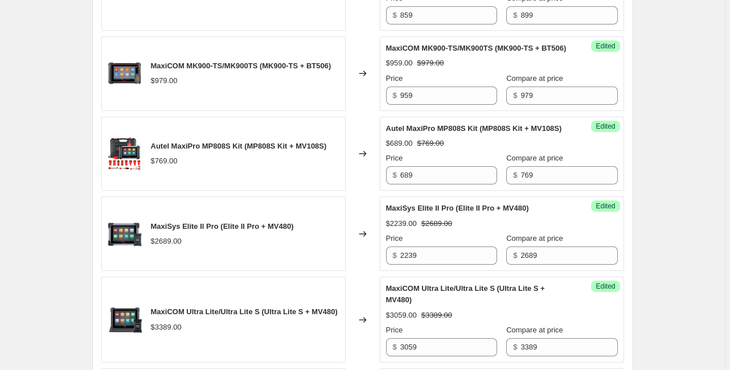
scroll to position [963, 0]
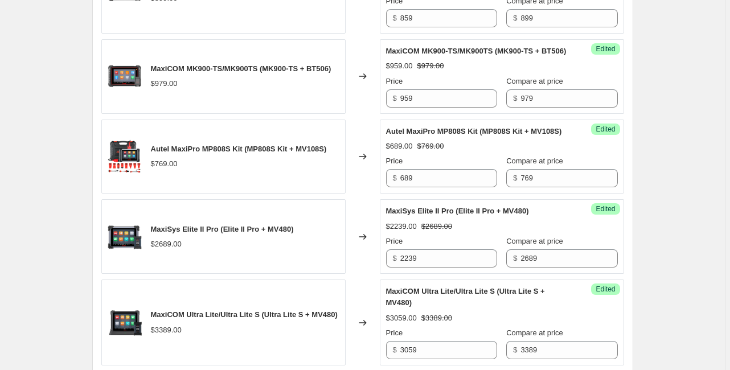
click at [695, 211] on div "Create new price [MEDICAL_DATA]. This page is ready Create new price [MEDICAL_D…" at bounding box center [362, 150] width 725 height 2226
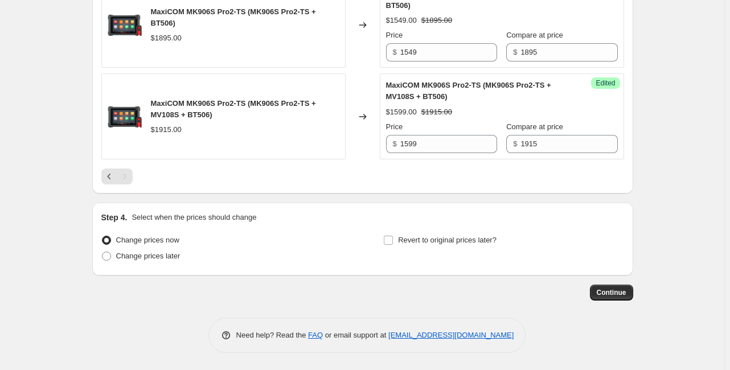
scroll to position [1920, 0]
click at [109, 178] on icon "Previous" at bounding box center [109, 176] width 11 height 11
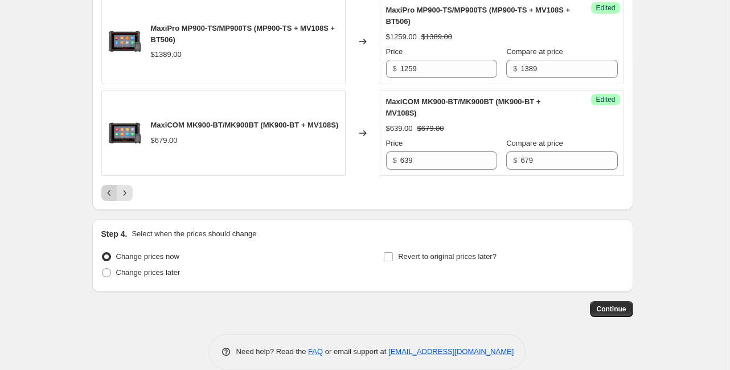
click at [115, 199] on icon "Previous" at bounding box center [109, 192] width 11 height 11
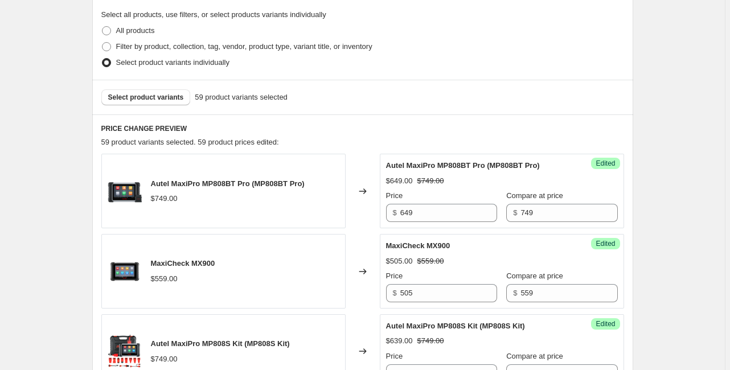
scroll to position [189, 0]
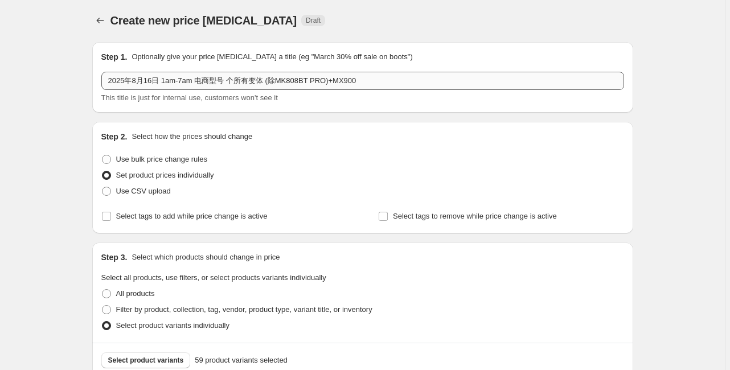
scroll to position [0, 0]
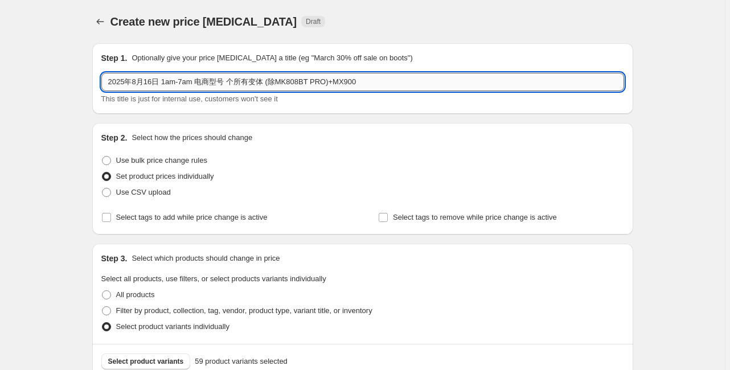
click at [228, 82] on input "2025年8月16日 1am-7am 电商型号 个所有变体 (除MK808BT PRO)+MX900" at bounding box center [362, 82] width 523 height 18
type input "2025年8月16日 1am-7am 电商型号17个所有变体 (除MK808BT PRO)+MX900"
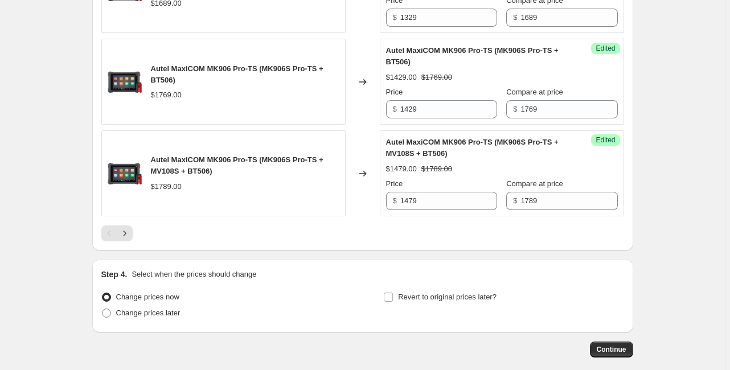
scroll to position [1954, 0]
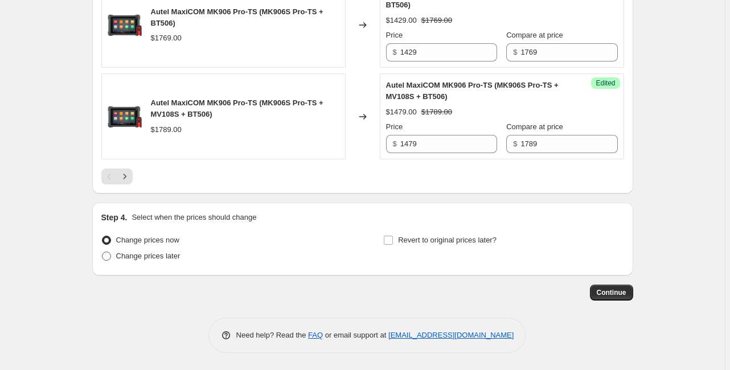
click at [132, 255] on span "Change prices later" at bounding box center [148, 256] width 64 height 9
click at [103, 252] on input "Change prices later" at bounding box center [102, 252] width 1 height 1
radio input "true"
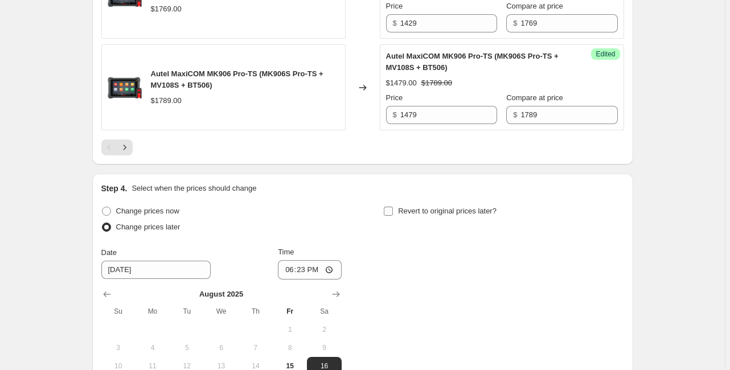
click at [410, 215] on span "Revert to original prices later?" at bounding box center [447, 211] width 99 height 9
click at [393, 216] on input "Revert to original prices later?" at bounding box center [388, 211] width 9 height 9
checkbox input "true"
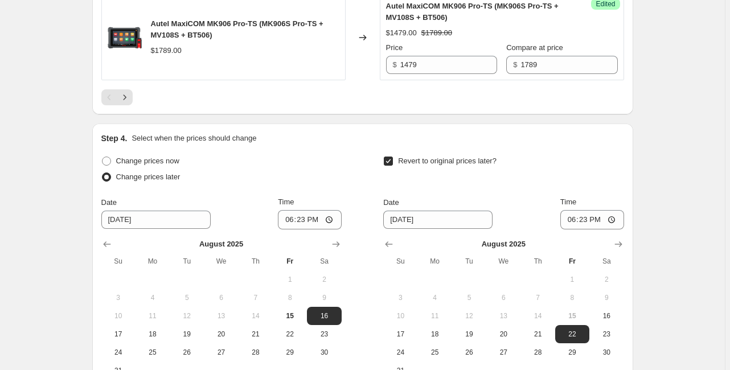
scroll to position [2091, 0]
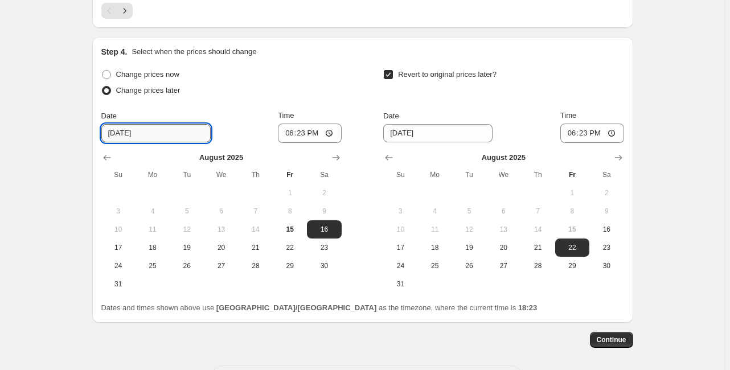
click at [122, 142] on input "[DATE]" at bounding box center [155, 133] width 109 height 18
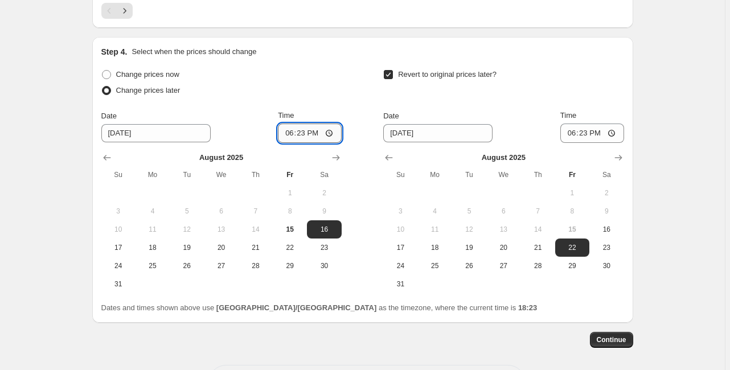
click at [302, 143] on input "18:23" at bounding box center [310, 133] width 64 height 19
type input "01:00"
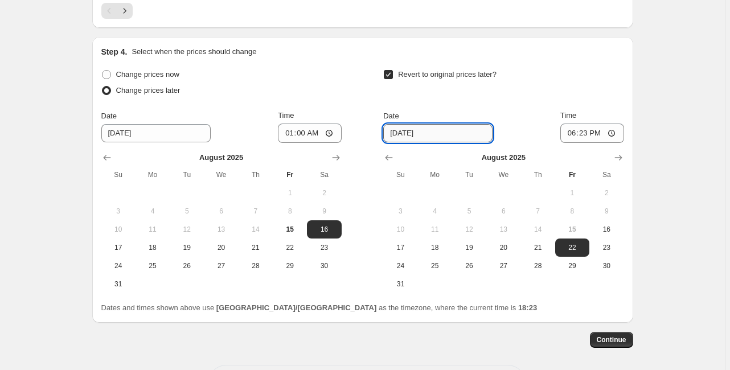
drag, startPoint x: 405, startPoint y: 164, endPoint x: 399, endPoint y: 163, distance: 6.9
click at [399, 142] on input "[DATE]" at bounding box center [437, 133] width 109 height 18
type input "[DATE]"
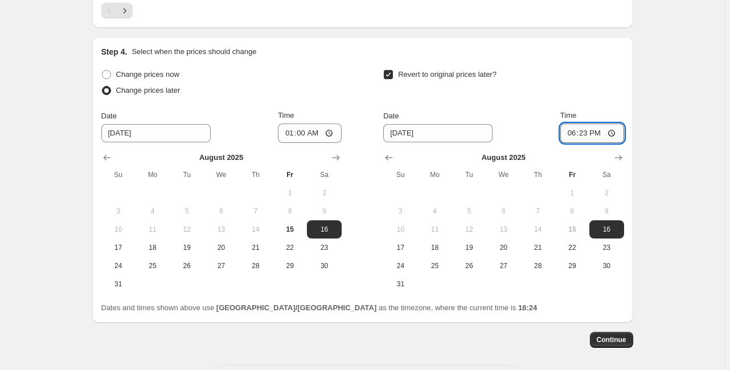
click at [585, 143] on input "18:23" at bounding box center [592, 133] width 64 height 19
type input "07:00"
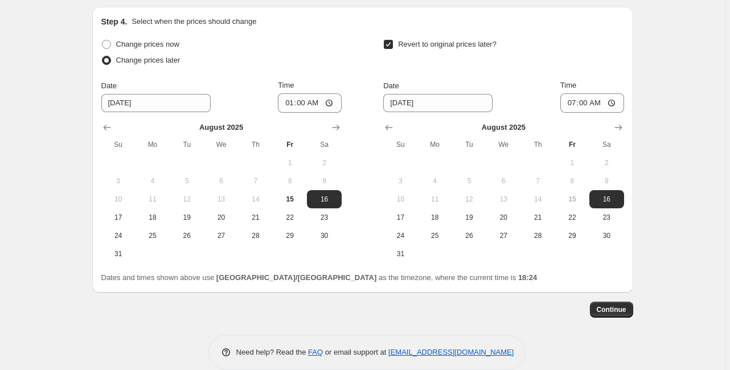
scroll to position [2167, 0]
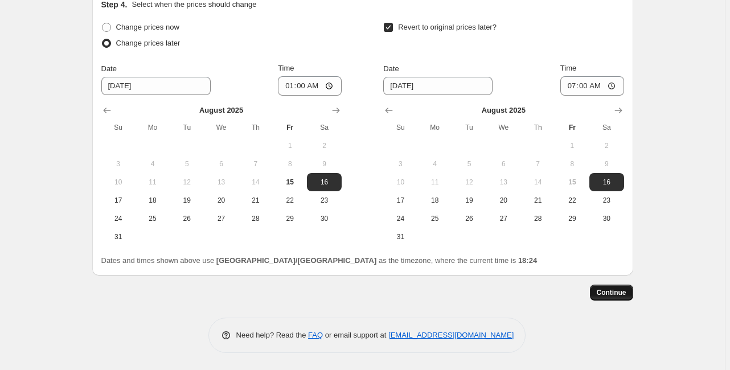
click at [599, 289] on button "Continue" at bounding box center [611, 293] width 43 height 16
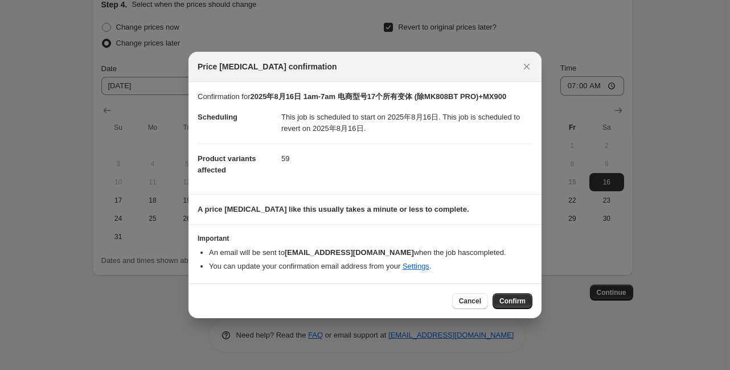
click at [514, 304] on span "Confirm" at bounding box center [512, 301] width 26 height 9
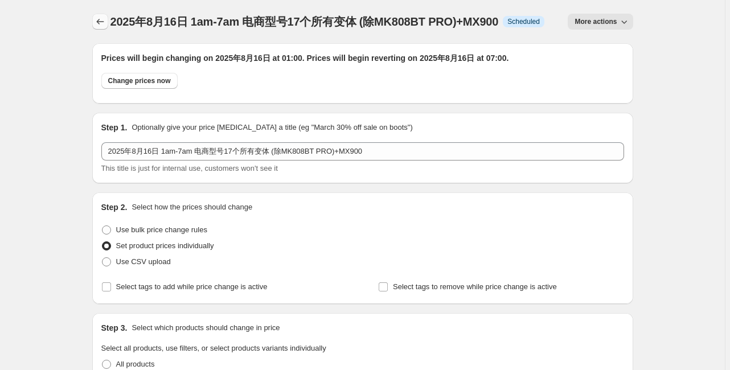
click at [103, 24] on icon "Price change jobs" at bounding box center [100, 21] width 11 height 11
